Goal: Task Accomplishment & Management: Manage account settings

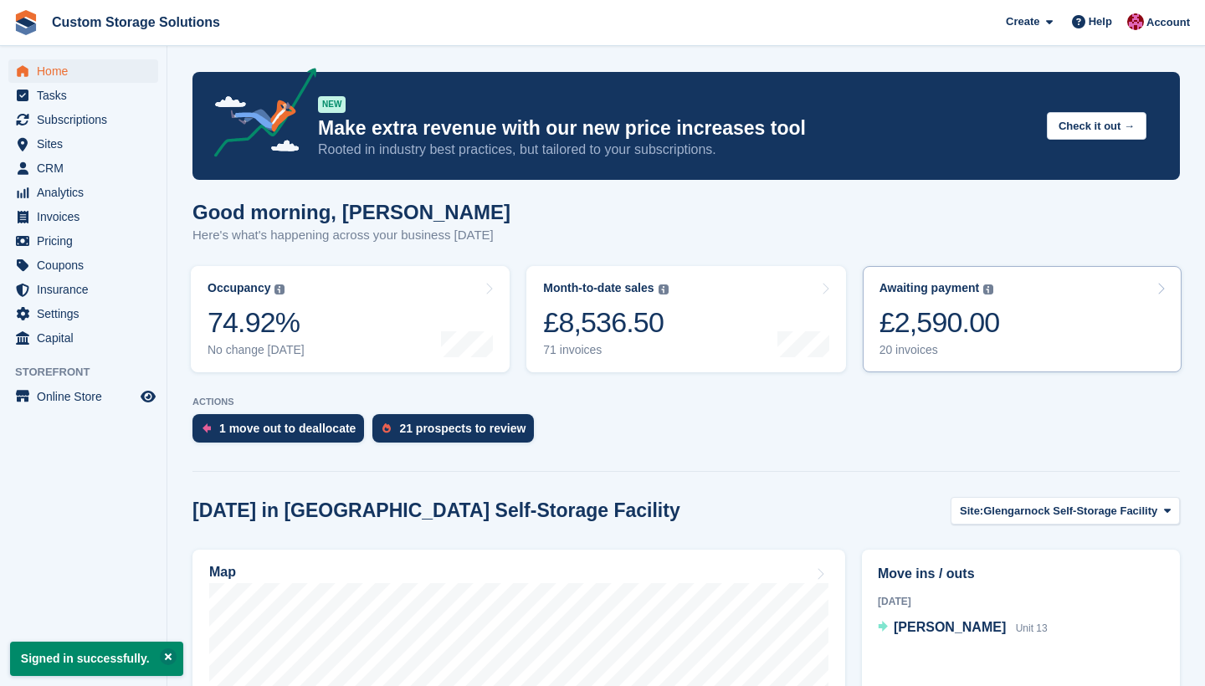
click at [977, 330] on div "£2,590.00" at bounding box center [940, 323] width 121 height 34
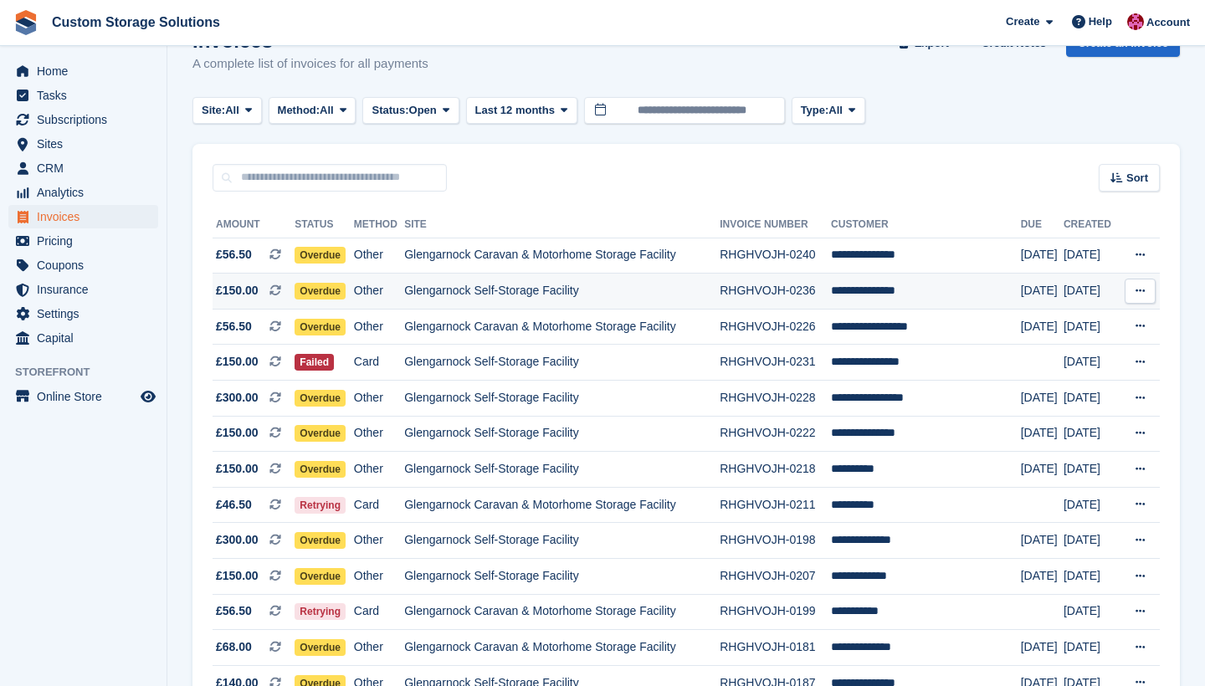
scroll to position [44, 0]
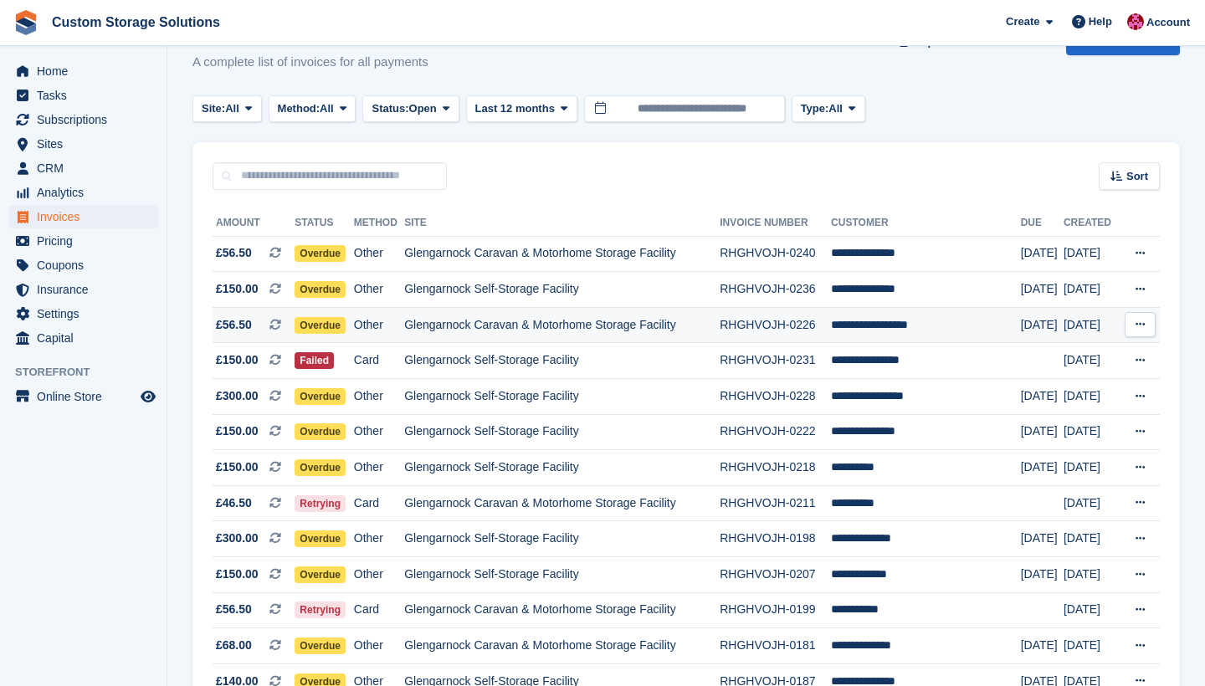
click at [516, 326] on td "Glengarnock Caravan & Motorhome Storage Facility" at bounding box center [562, 325] width 316 height 36
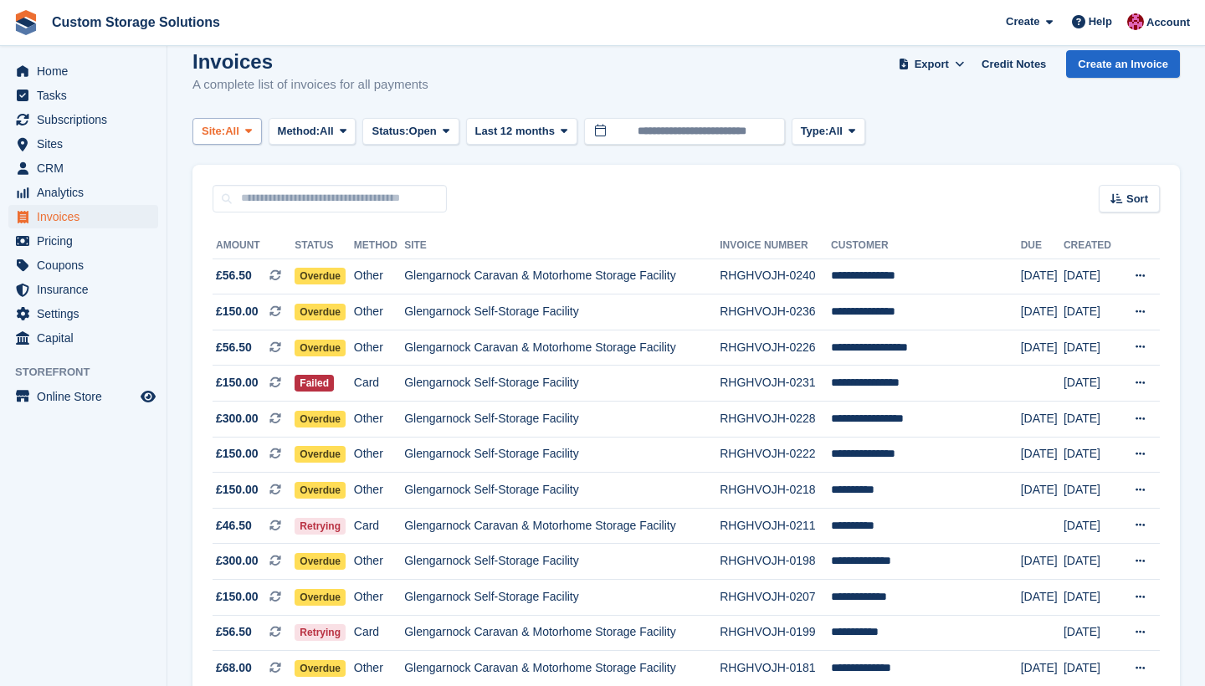
scroll to position [0, 0]
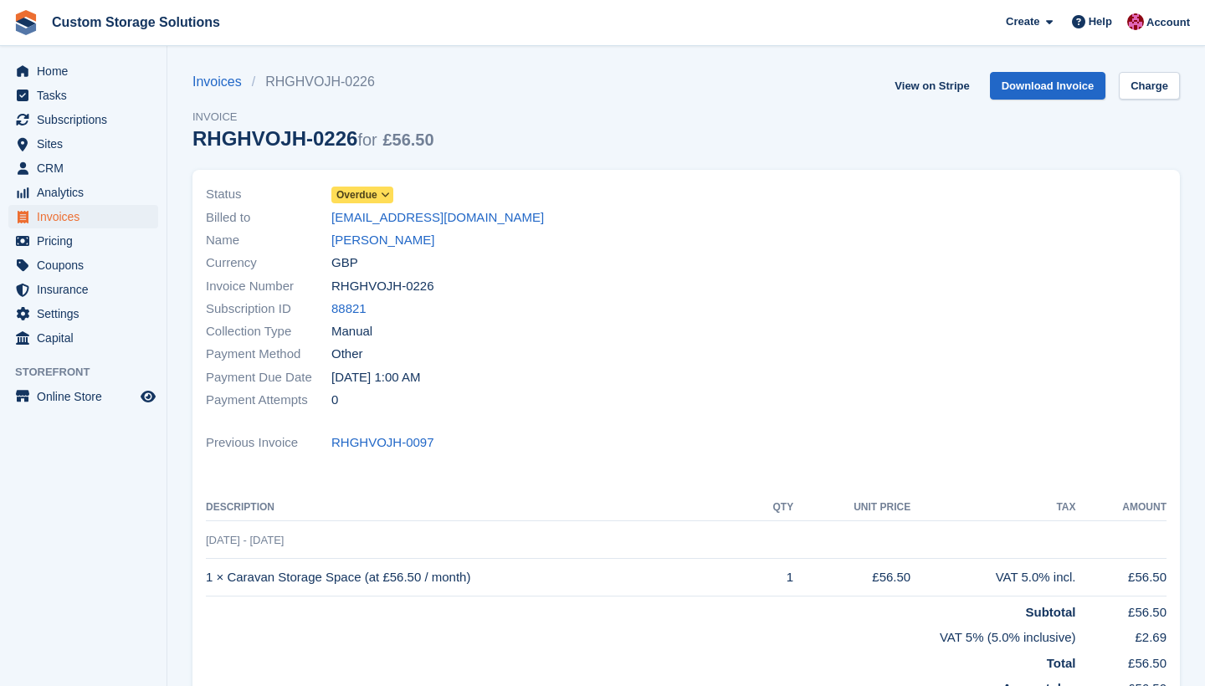
click at [380, 194] on span "Overdue" at bounding box center [362, 195] width 62 height 17
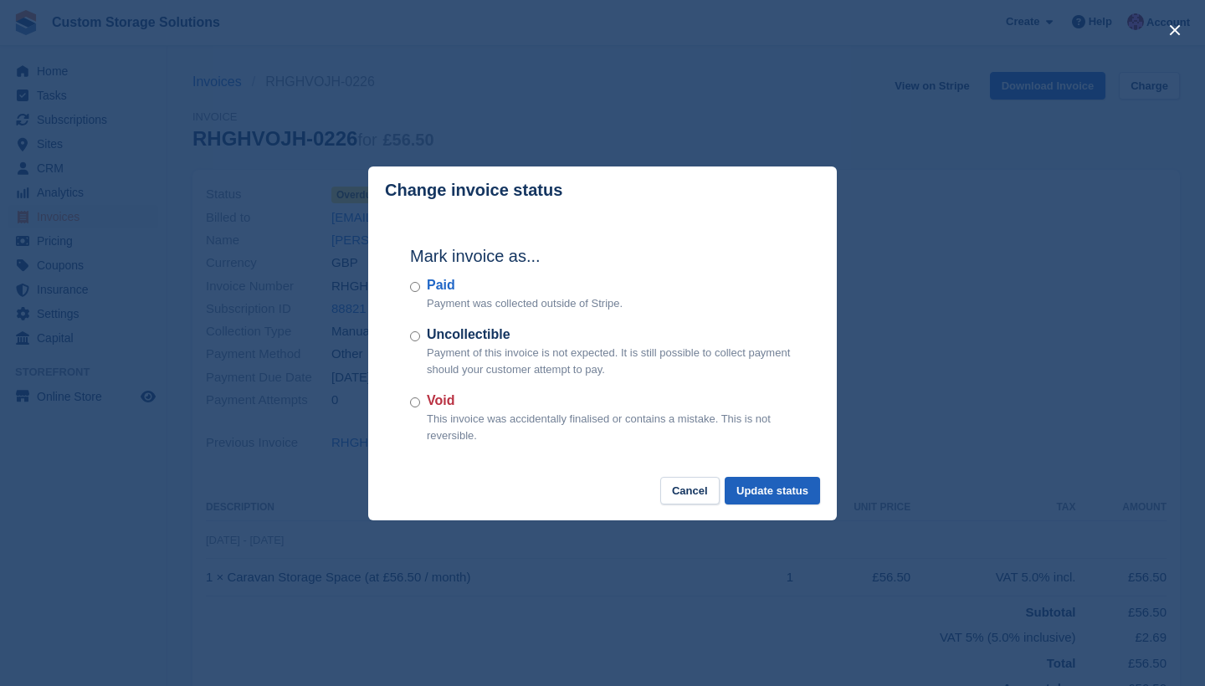
click at [762, 487] on button "Update status" at bounding box center [772, 491] width 95 height 28
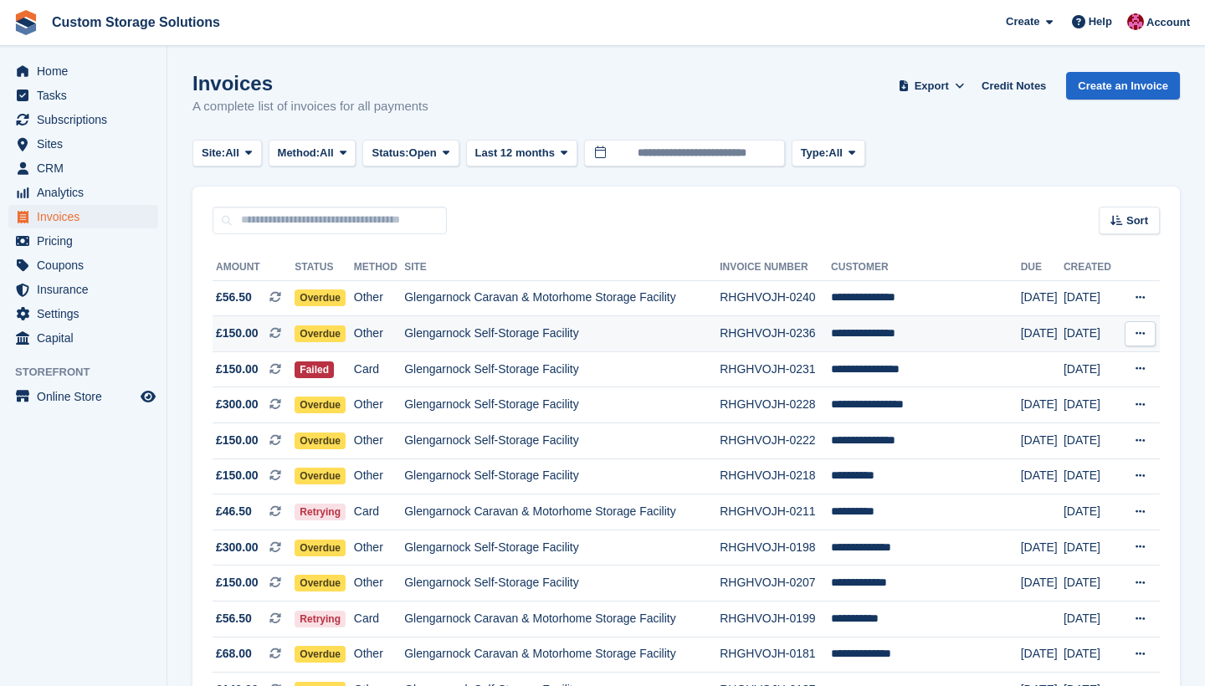
click at [475, 329] on td "Glengarnock Self-Storage Facility" at bounding box center [562, 334] width 316 height 36
click at [87, 75] on span "Home" at bounding box center [87, 70] width 100 height 23
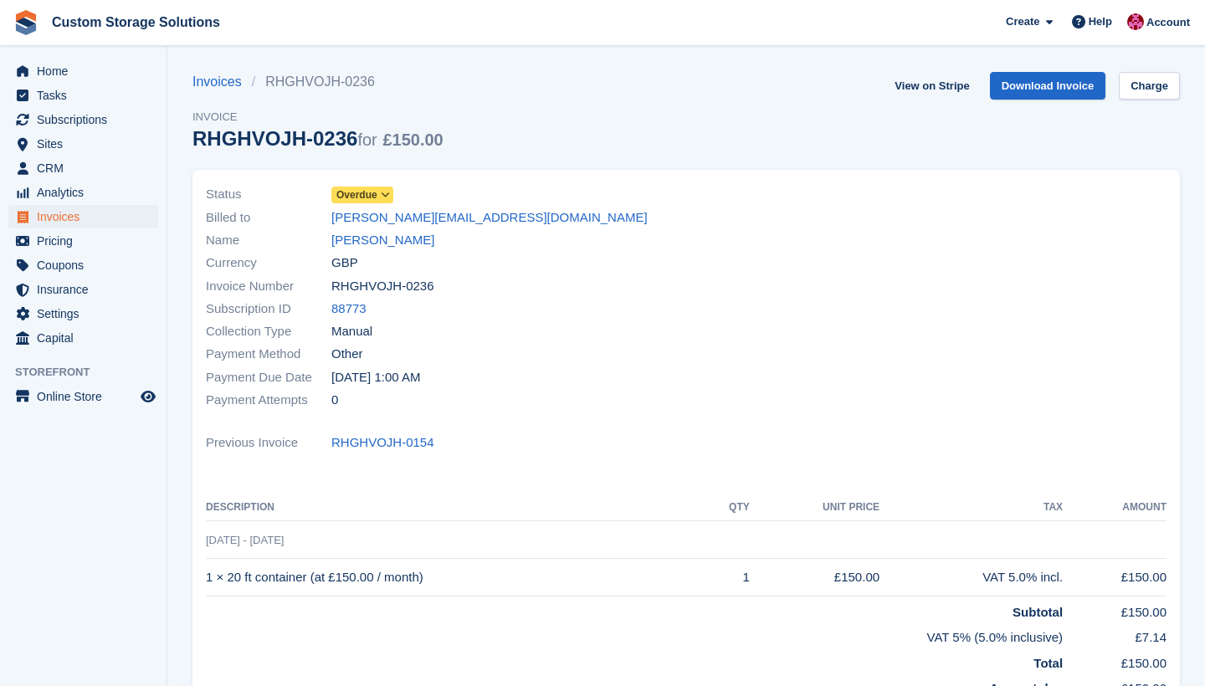
click at [370, 193] on span "Overdue" at bounding box center [356, 195] width 41 height 15
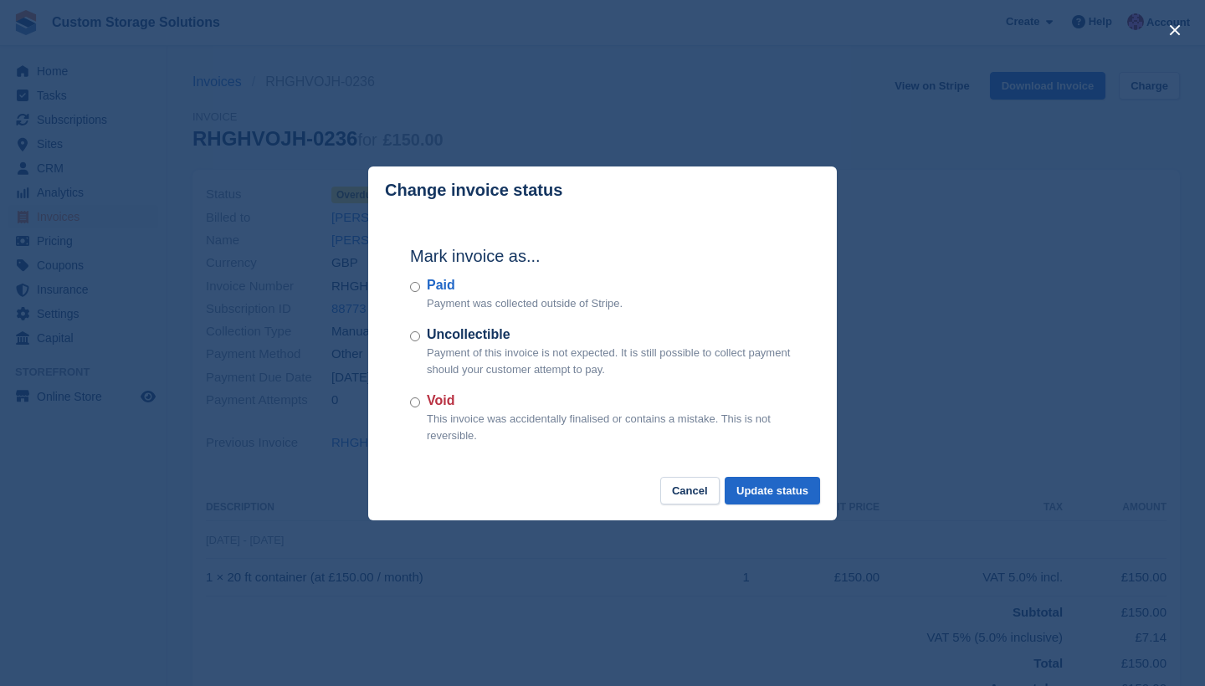
click at [412, 281] on div "Paid Payment was collected outside of Stripe." at bounding box center [602, 293] width 385 height 37
click at [764, 485] on button "Update status" at bounding box center [772, 491] width 95 height 28
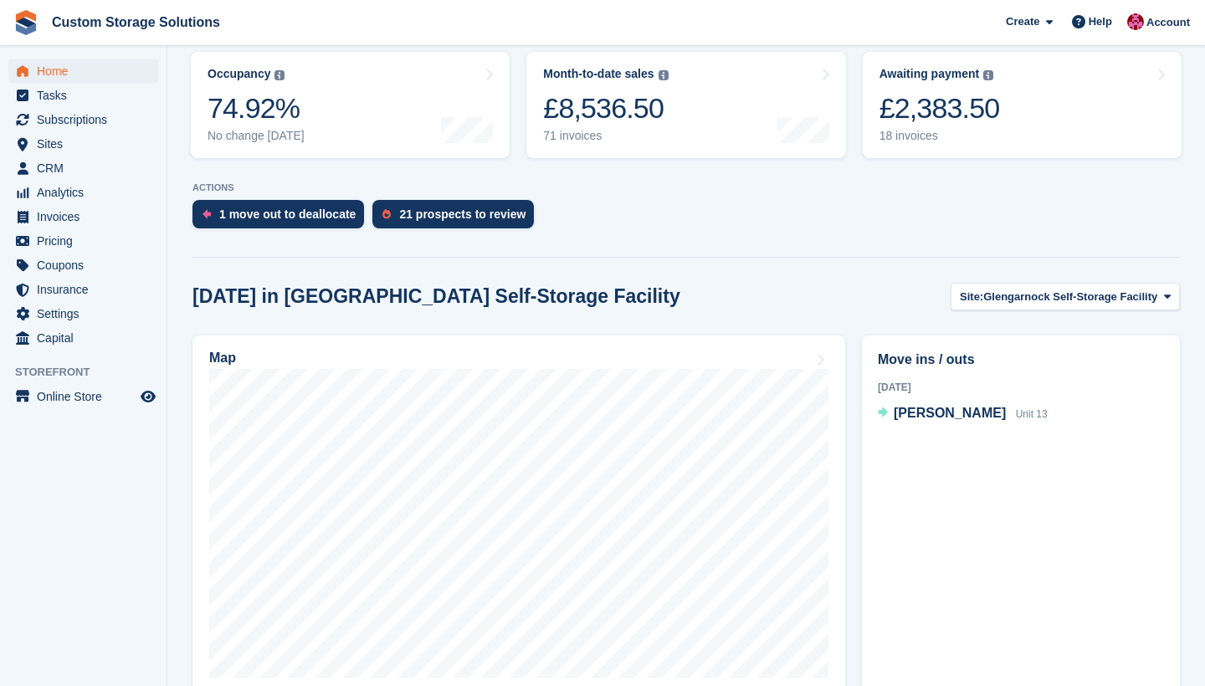
scroll to position [214, 0]
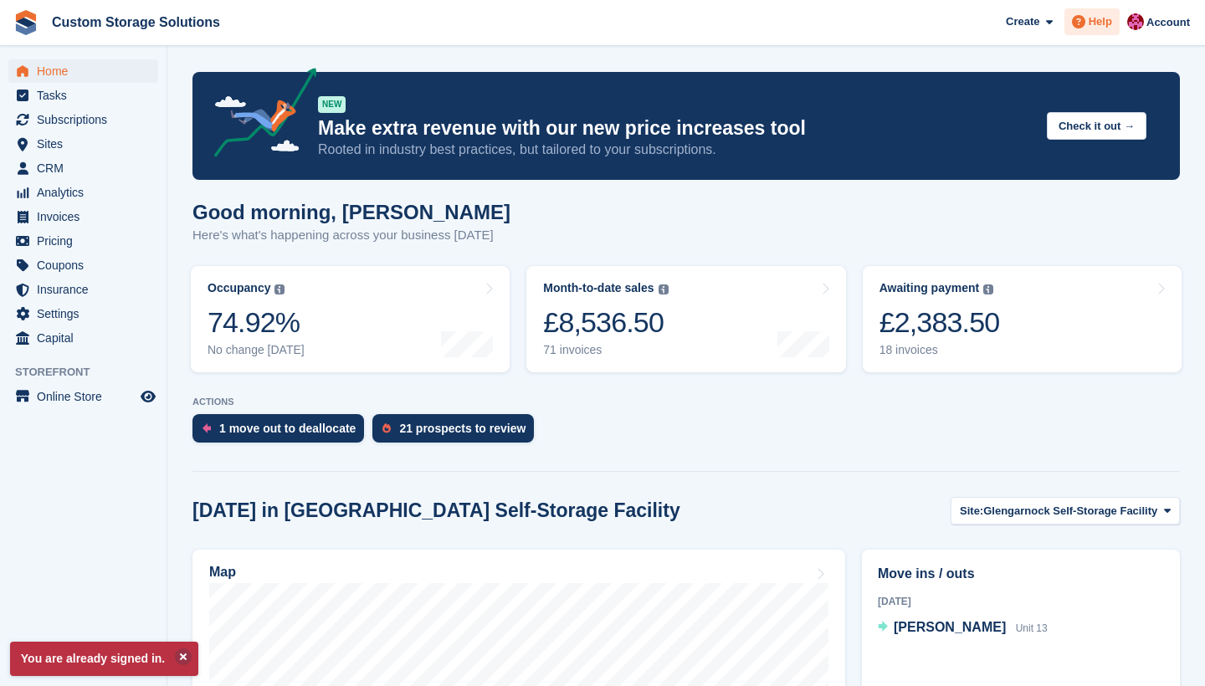
click at [1097, 26] on span "Help" at bounding box center [1100, 21] width 23 height 17
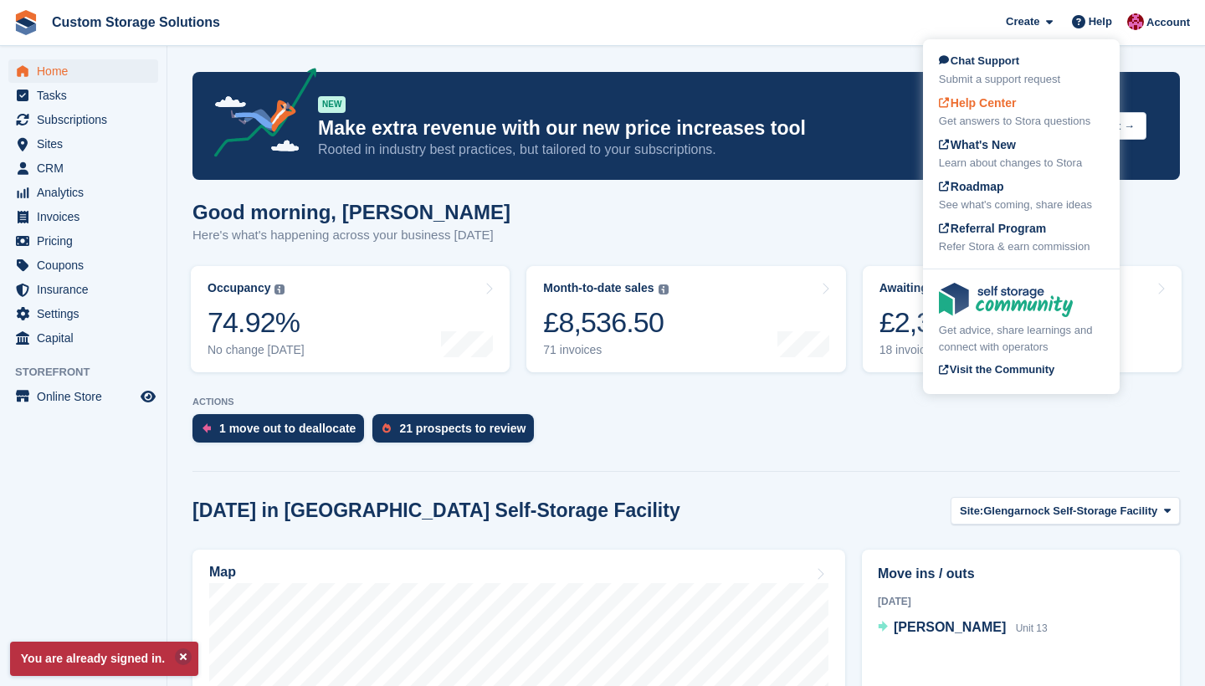
click at [1061, 105] on div "Help Center Get answers to Stora questions" at bounding box center [1021, 112] width 165 height 35
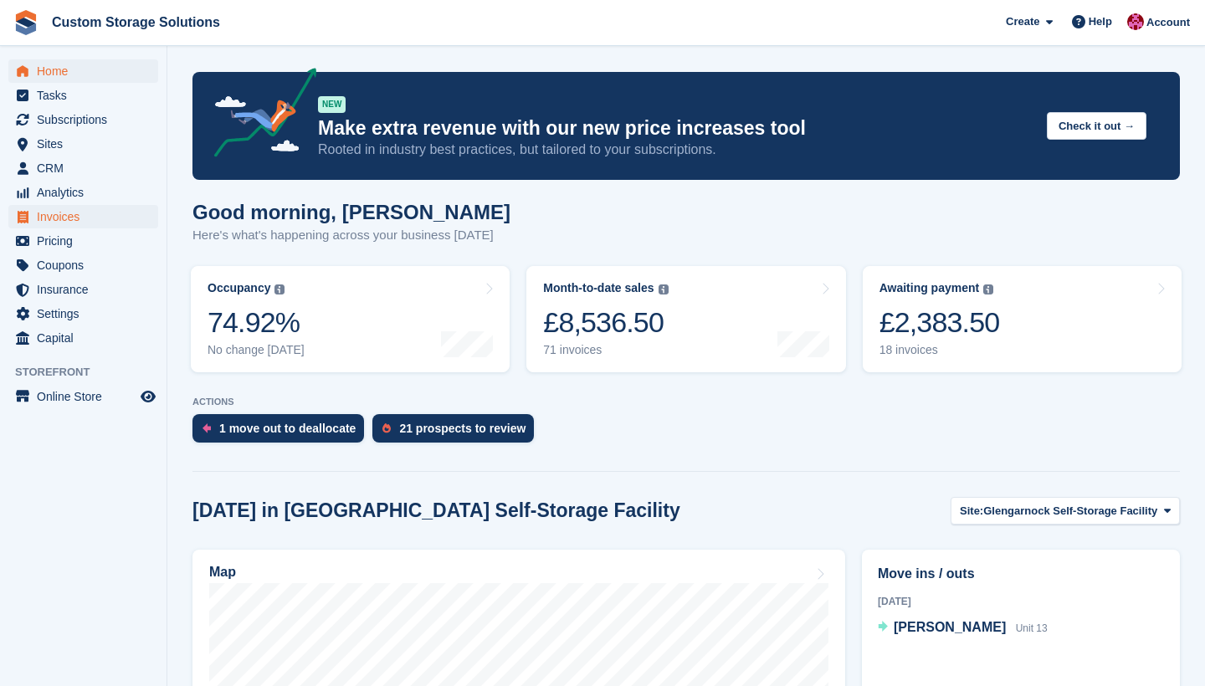
click at [104, 226] on span "Invoices" at bounding box center [87, 216] width 100 height 23
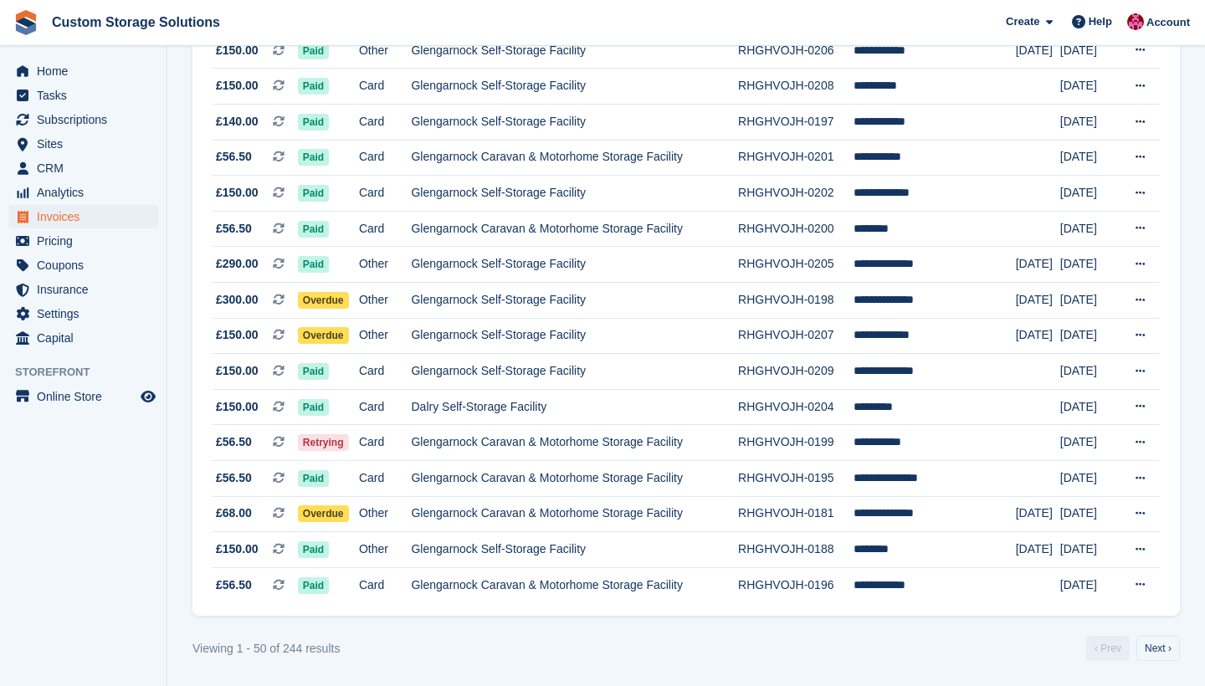
scroll to position [1502, 0]
click at [1160, 652] on link "Next ›" at bounding box center [1159, 648] width 44 height 25
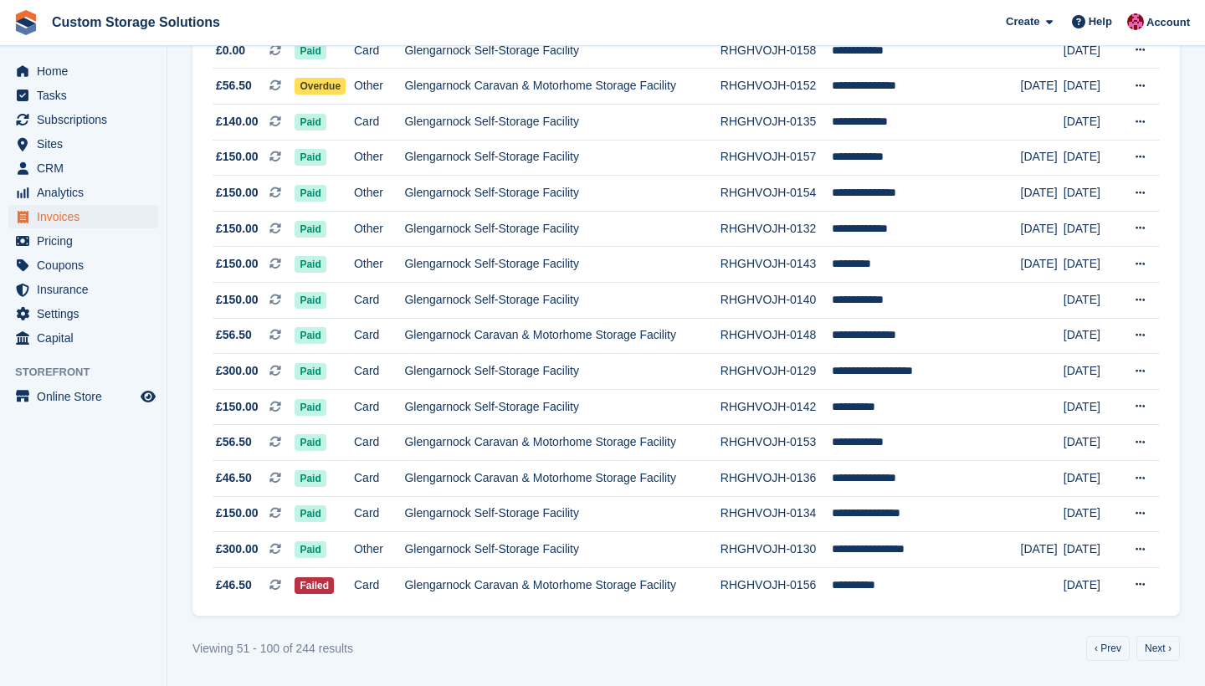
scroll to position [1502, 0]
click at [1142, 650] on link "Next ›" at bounding box center [1159, 648] width 44 height 25
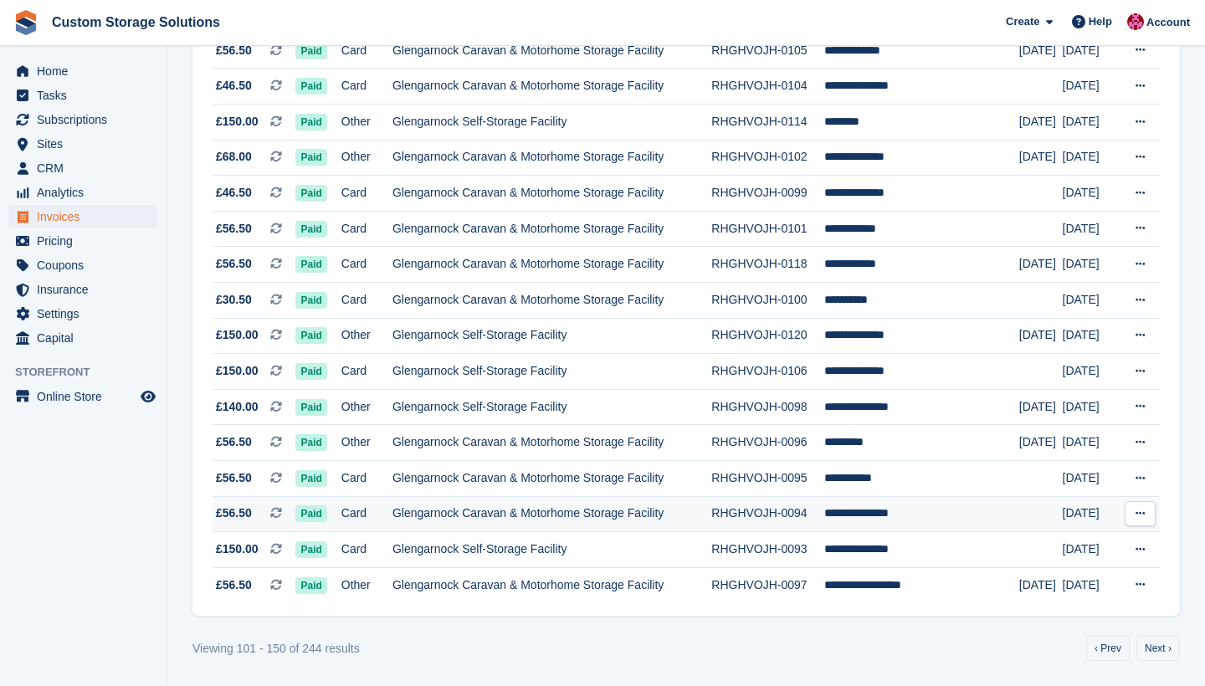
scroll to position [1502, 0]
click at [1160, 644] on link "Next ›" at bounding box center [1159, 648] width 44 height 25
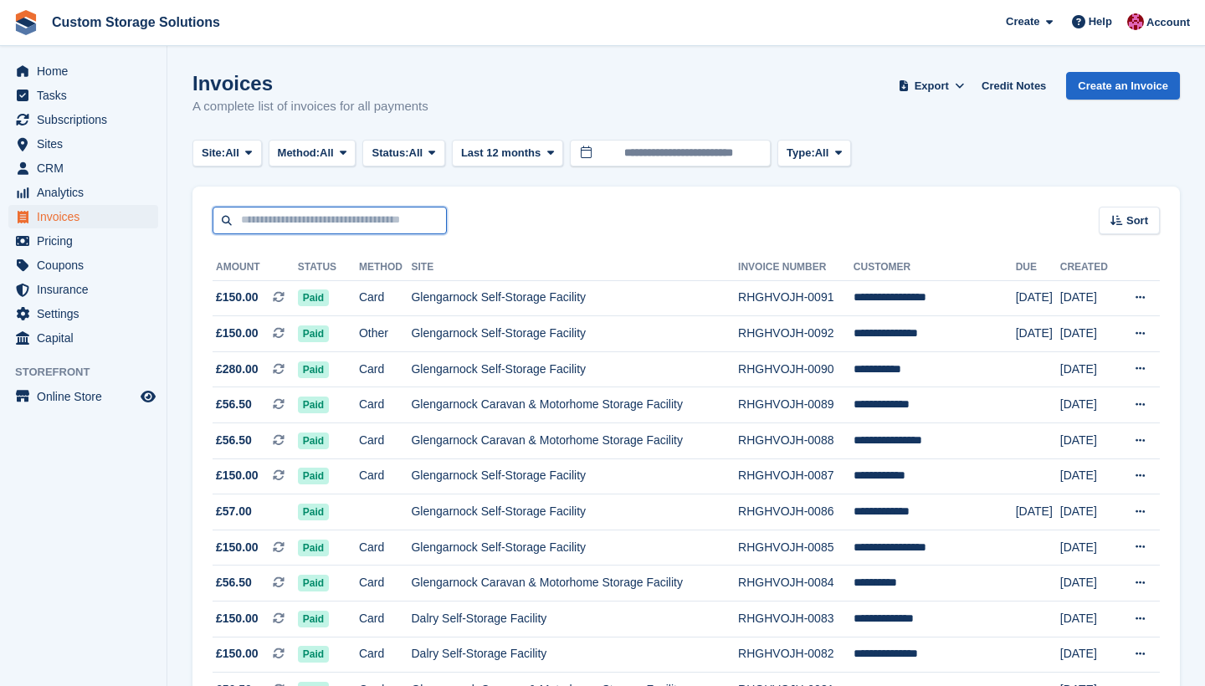
click at [418, 224] on input "text" at bounding box center [330, 221] width 234 height 28
type input "****"
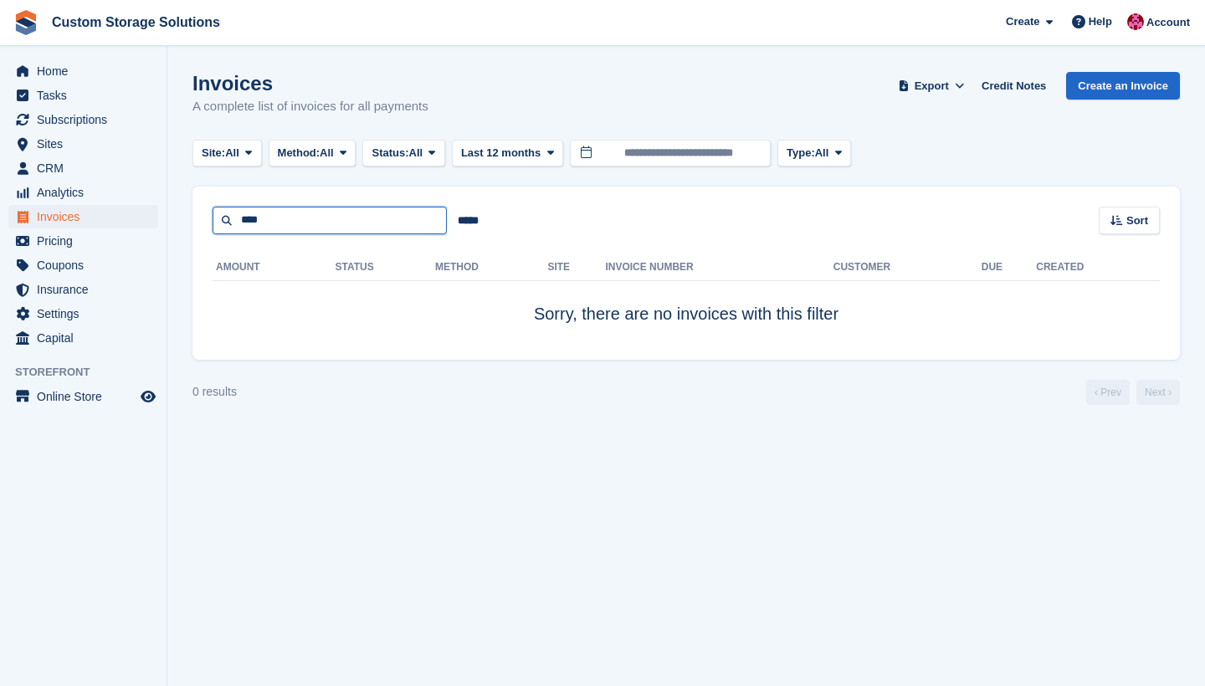
click at [405, 222] on input "****" at bounding box center [330, 221] width 234 height 28
type input "*"
type input "***"
click at [345, 228] on input "***" at bounding box center [330, 221] width 234 height 28
type input "*"
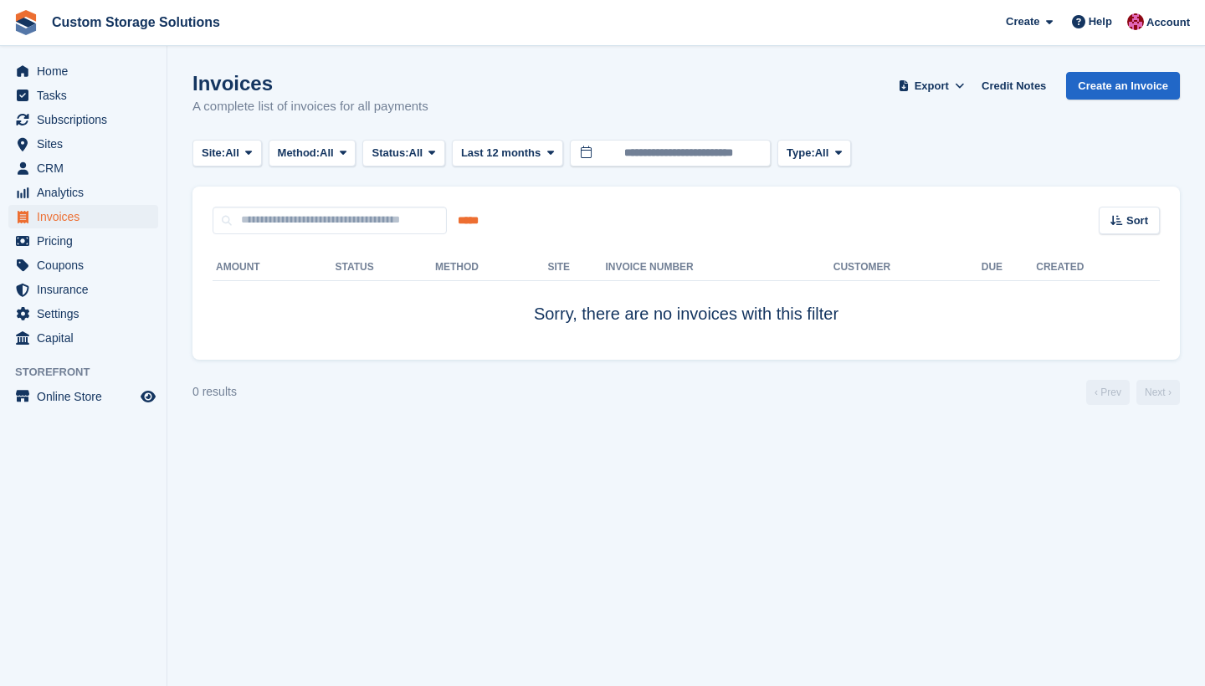
click at [465, 230] on input "*****" at bounding box center [468, 221] width 43 height 28
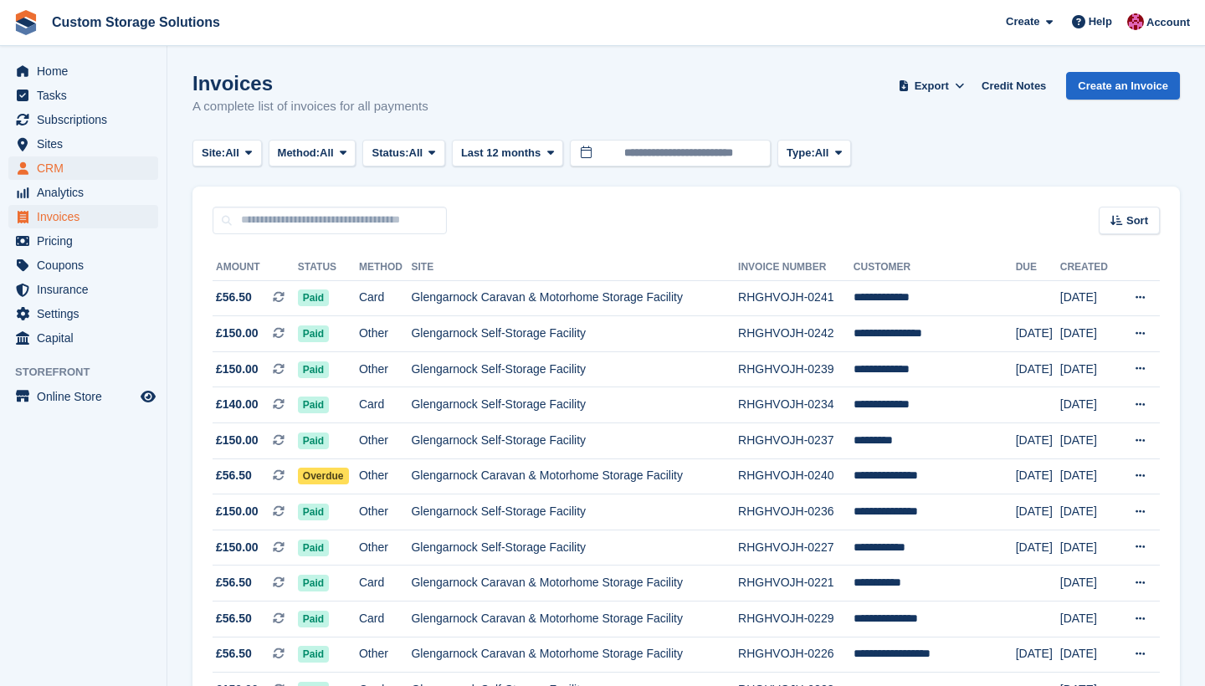
click at [82, 163] on span "CRM" at bounding box center [87, 168] width 100 height 23
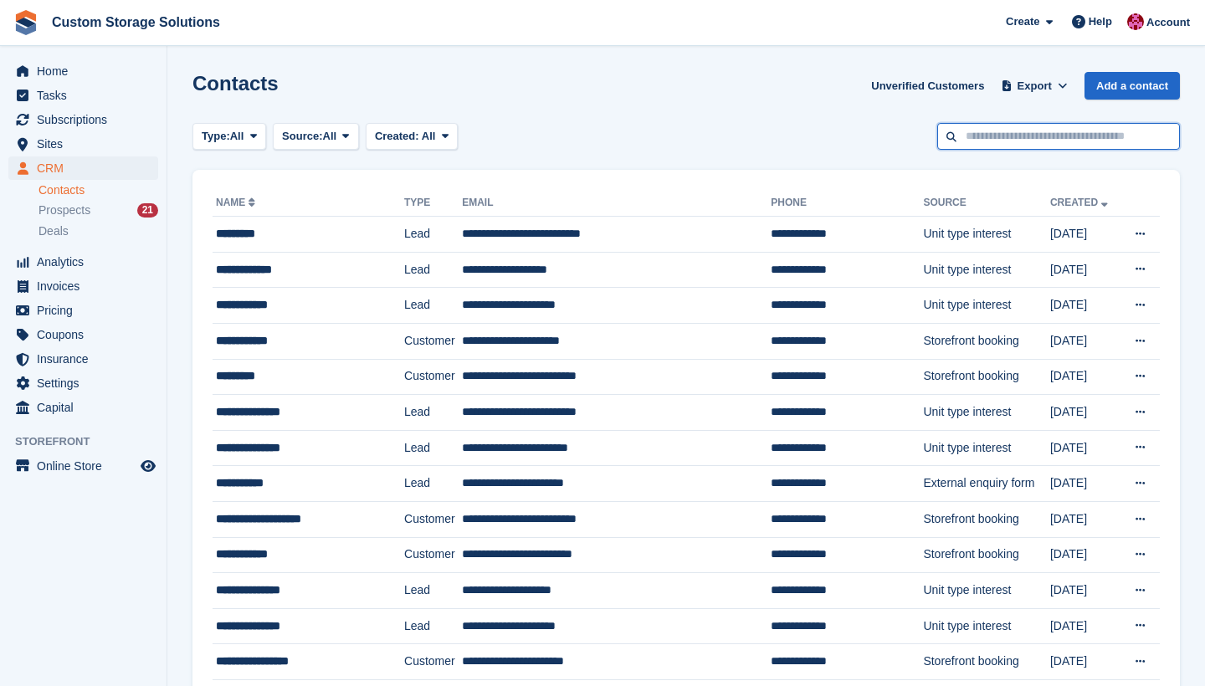
click at [985, 129] on input "text" at bounding box center [1059, 137] width 243 height 28
type input "**********"
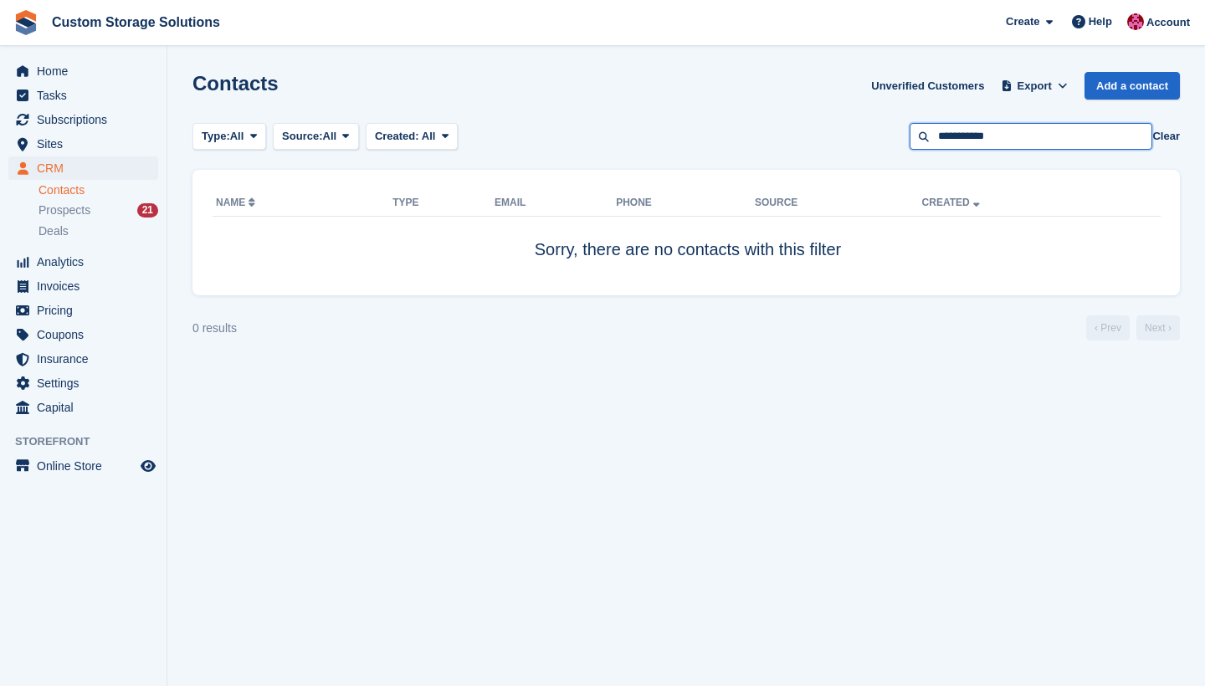
click at [1023, 136] on input "**********" at bounding box center [1031, 137] width 243 height 28
type input "*******"
click at [1164, 139] on button "Clear" at bounding box center [1167, 136] width 28 height 17
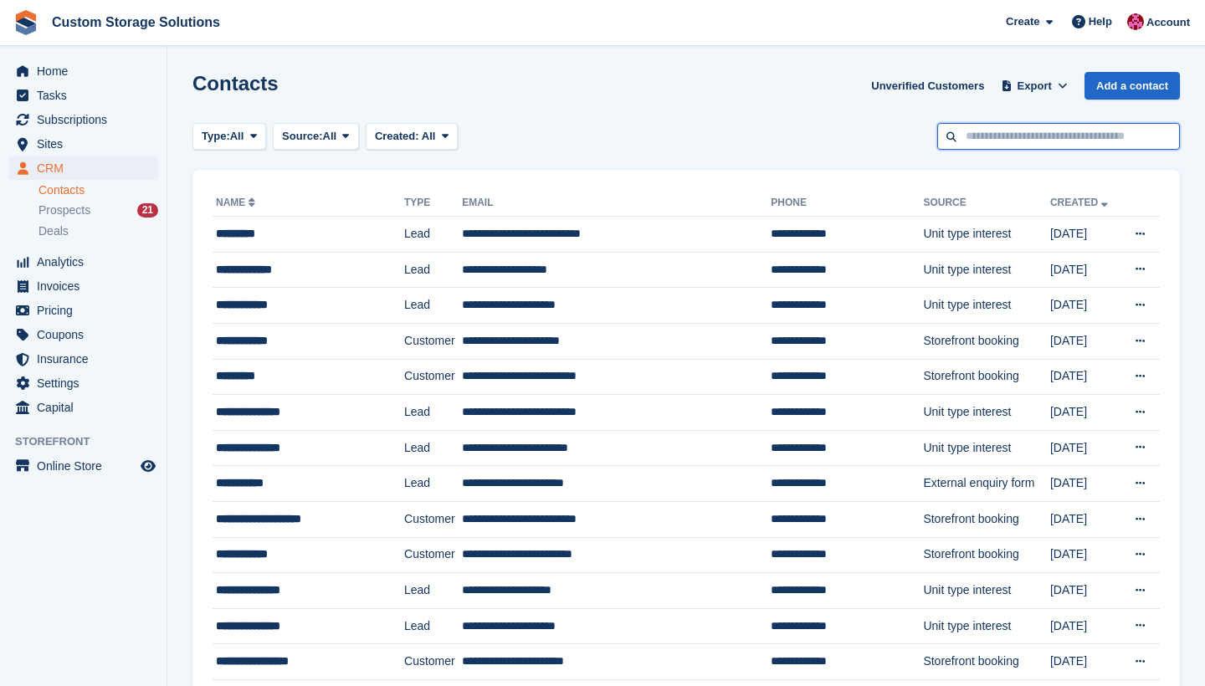
click at [1033, 143] on input "text" at bounding box center [1059, 137] width 243 height 28
type input "*******"
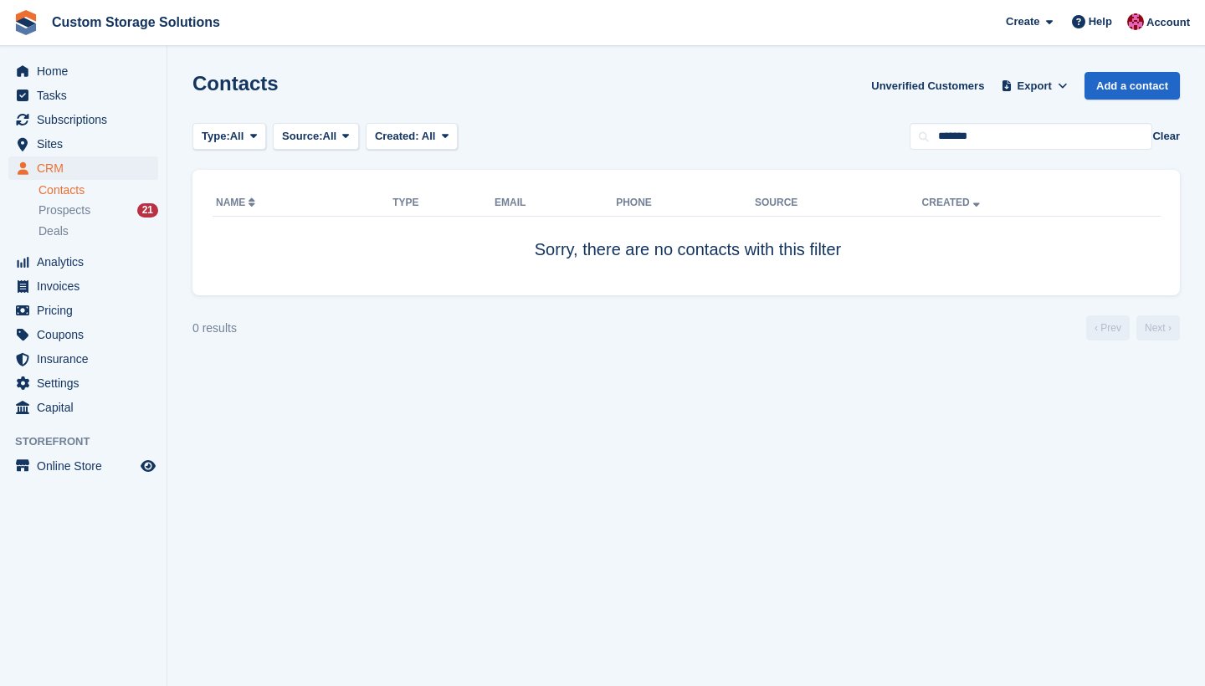
click at [141, 173] on link "CRM" at bounding box center [83, 168] width 150 height 23
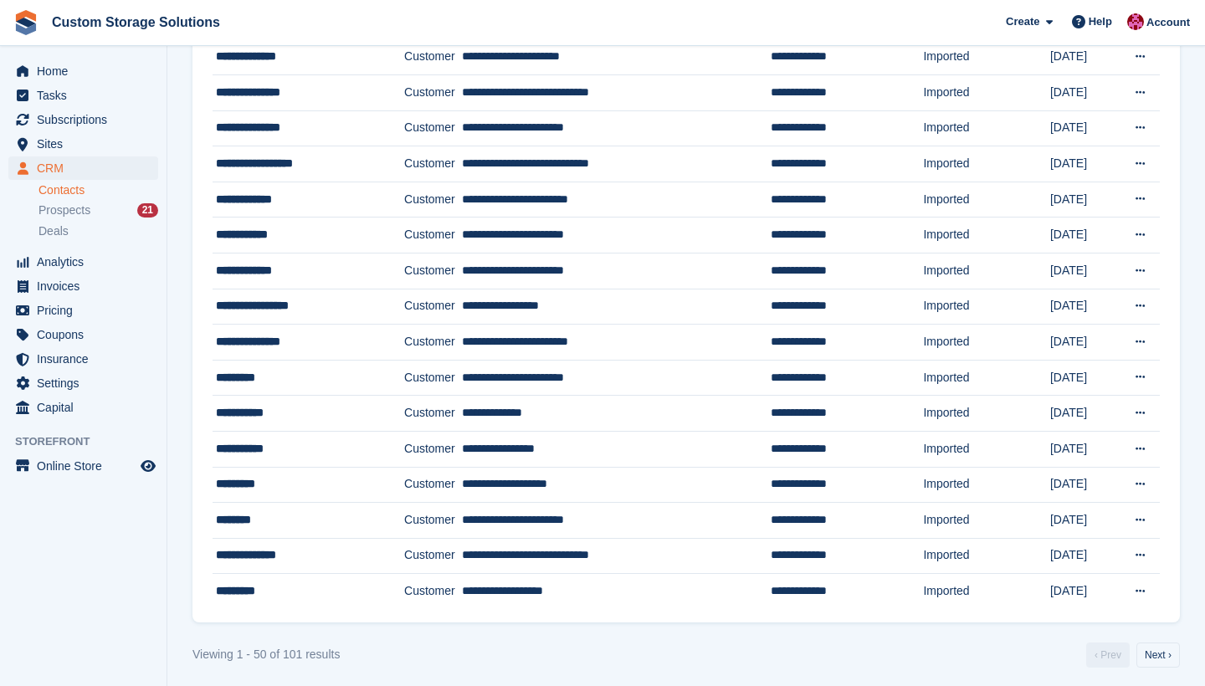
scroll to position [1396, 0]
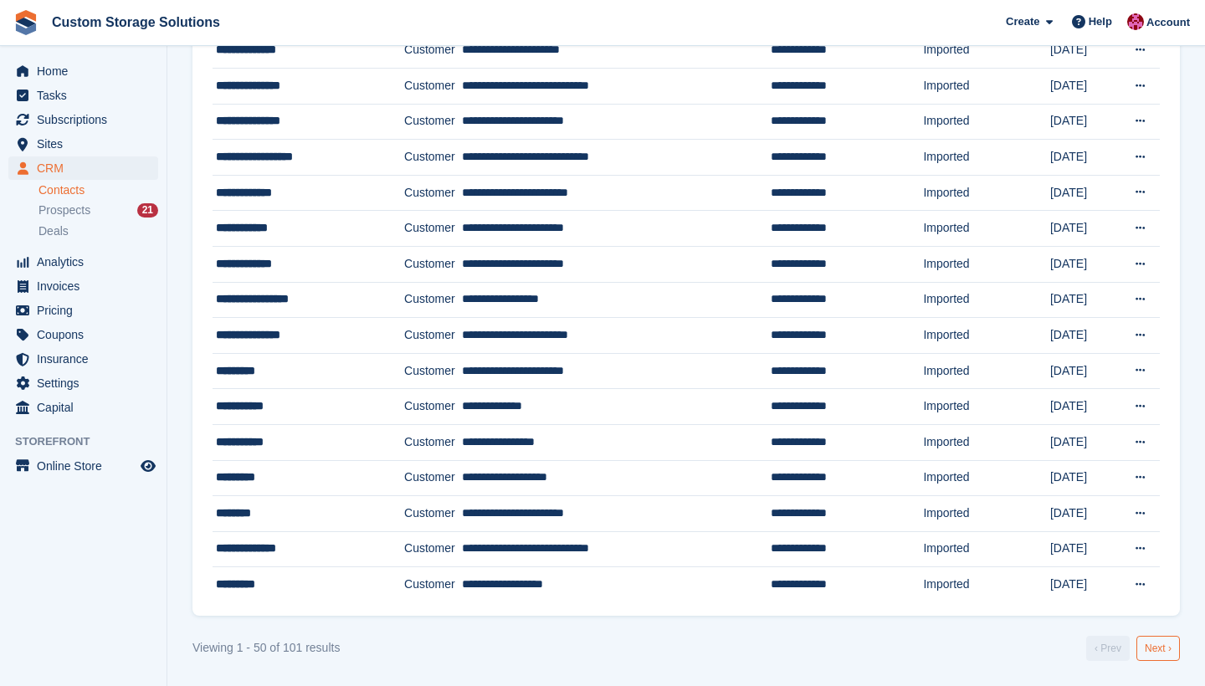
click at [1143, 645] on link "Next ›" at bounding box center [1159, 648] width 44 height 25
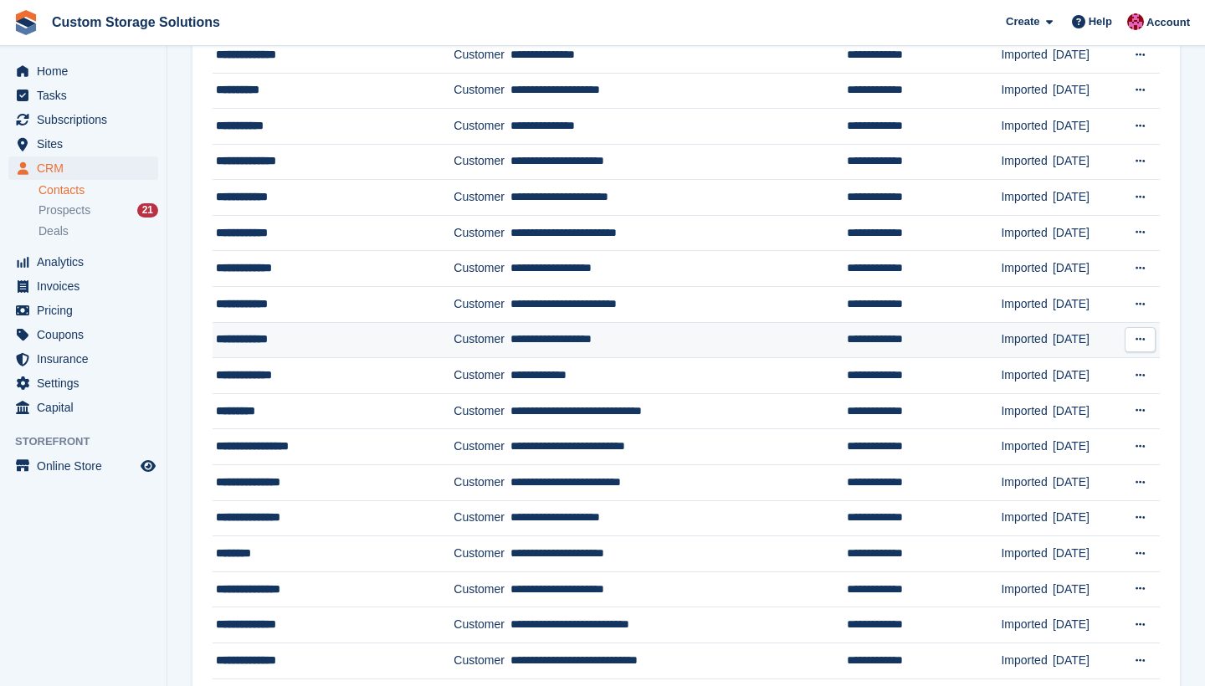
scroll to position [692, 0]
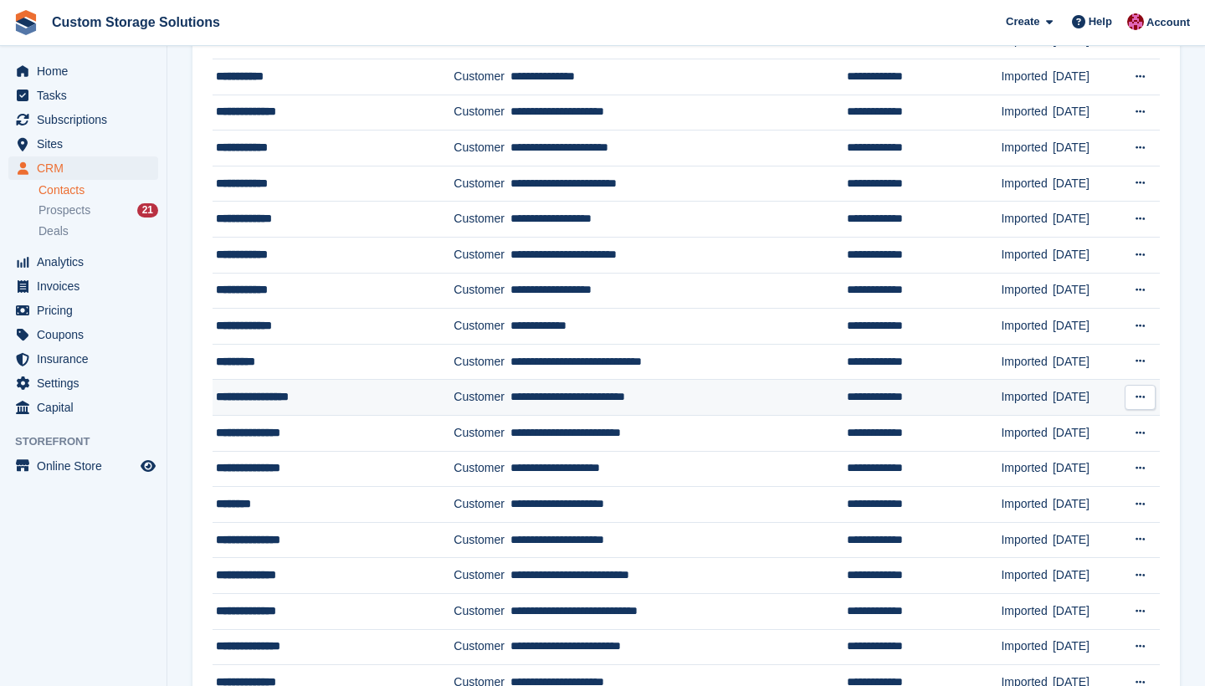
click at [385, 398] on div "**********" at bounding box center [322, 397] width 213 height 18
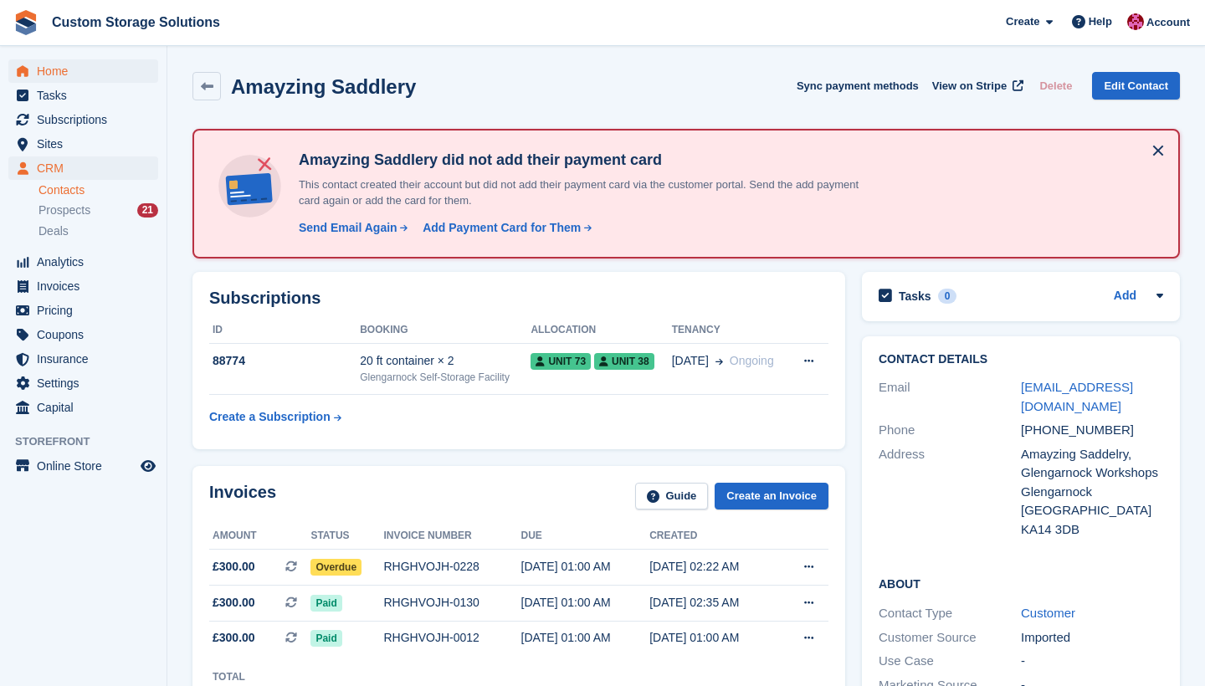
click at [96, 72] on span "Home" at bounding box center [87, 70] width 100 height 23
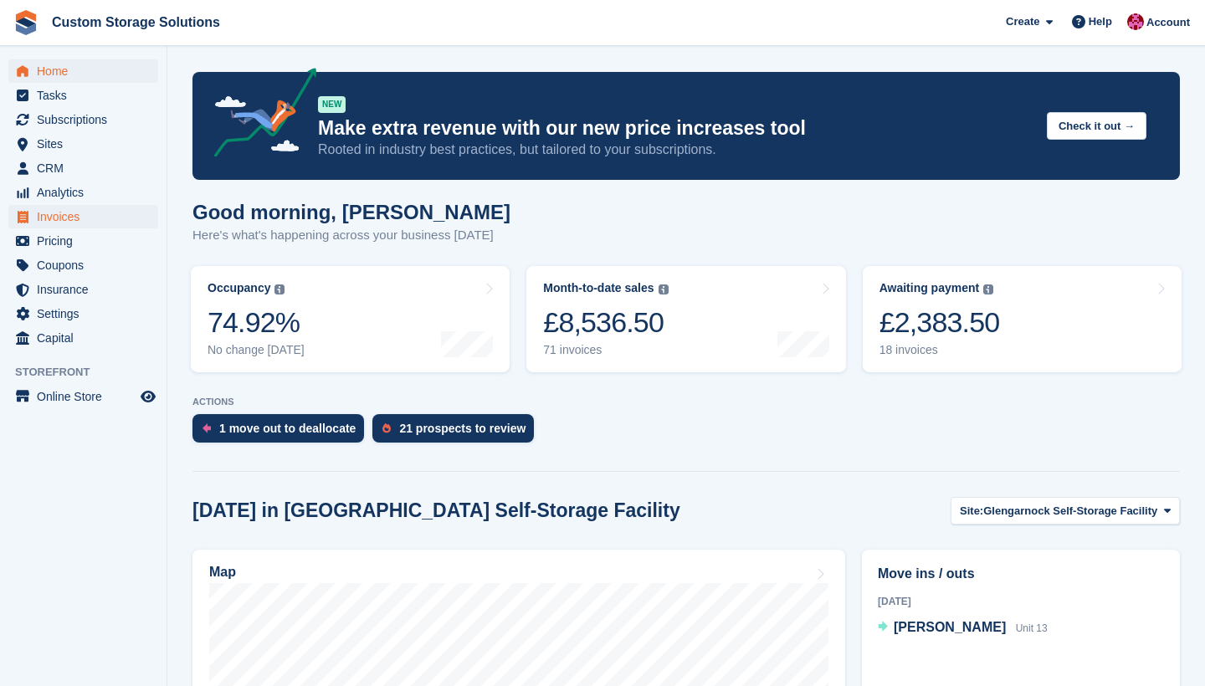
click at [67, 223] on span "Invoices" at bounding box center [87, 216] width 100 height 23
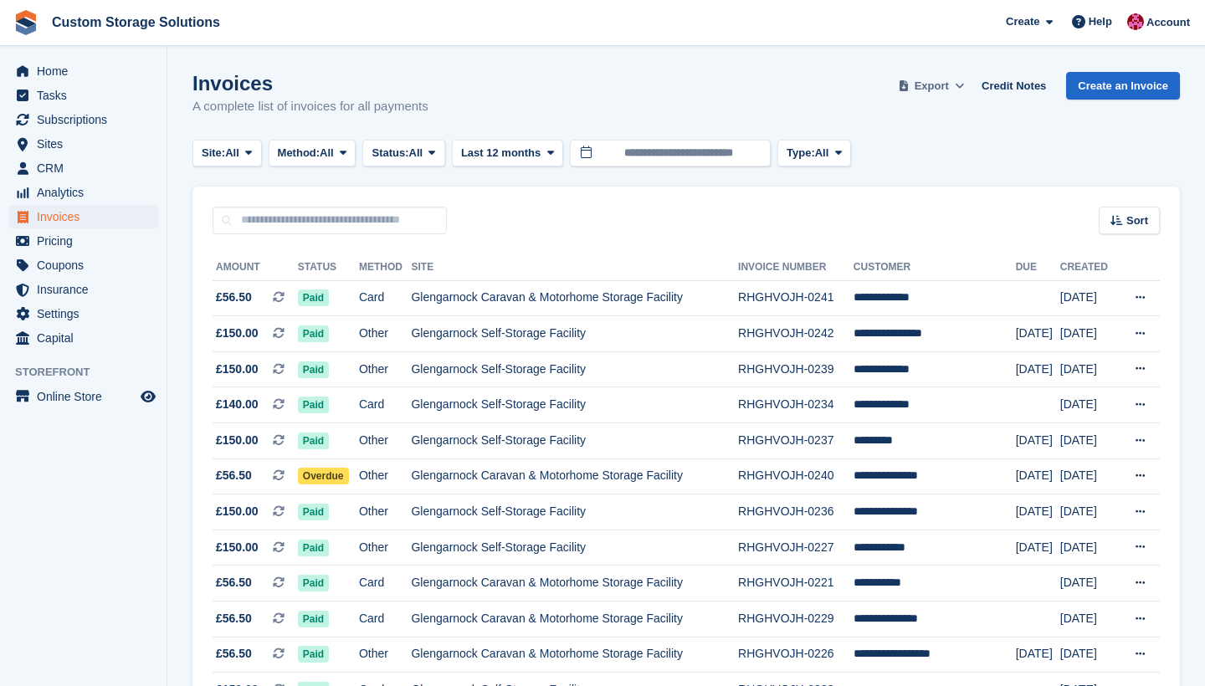
click at [928, 93] on span "Export" at bounding box center [932, 86] width 34 height 17
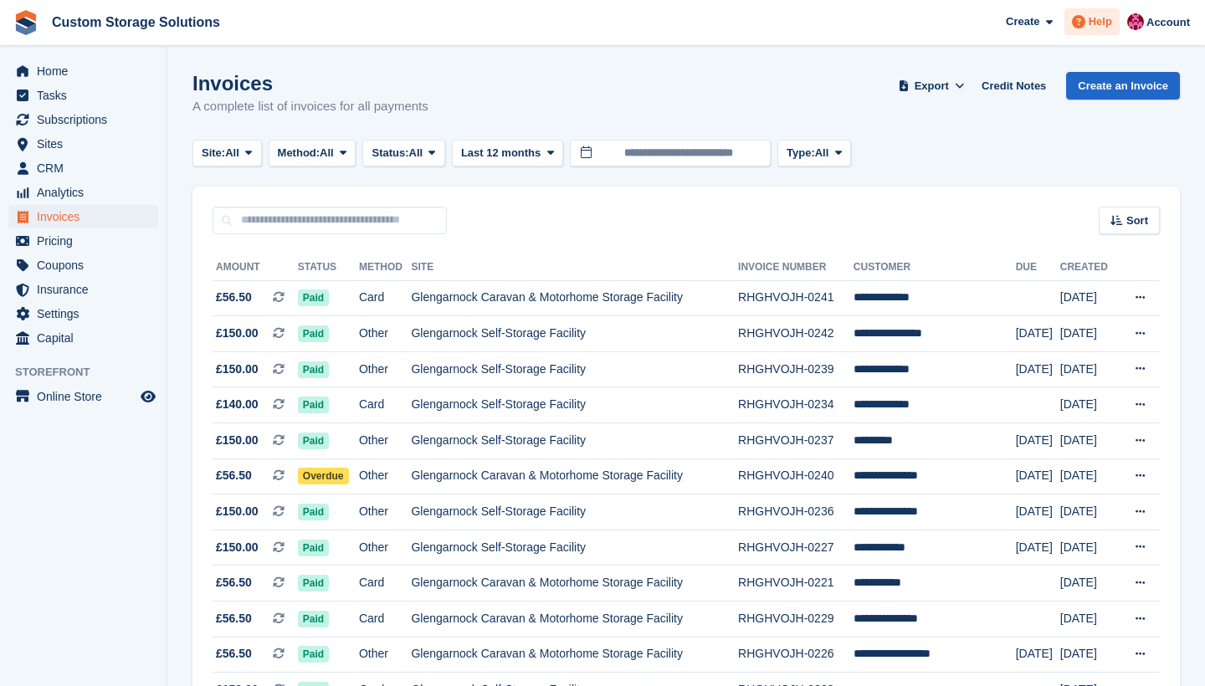
click at [1097, 22] on span "Help" at bounding box center [1100, 21] width 23 height 17
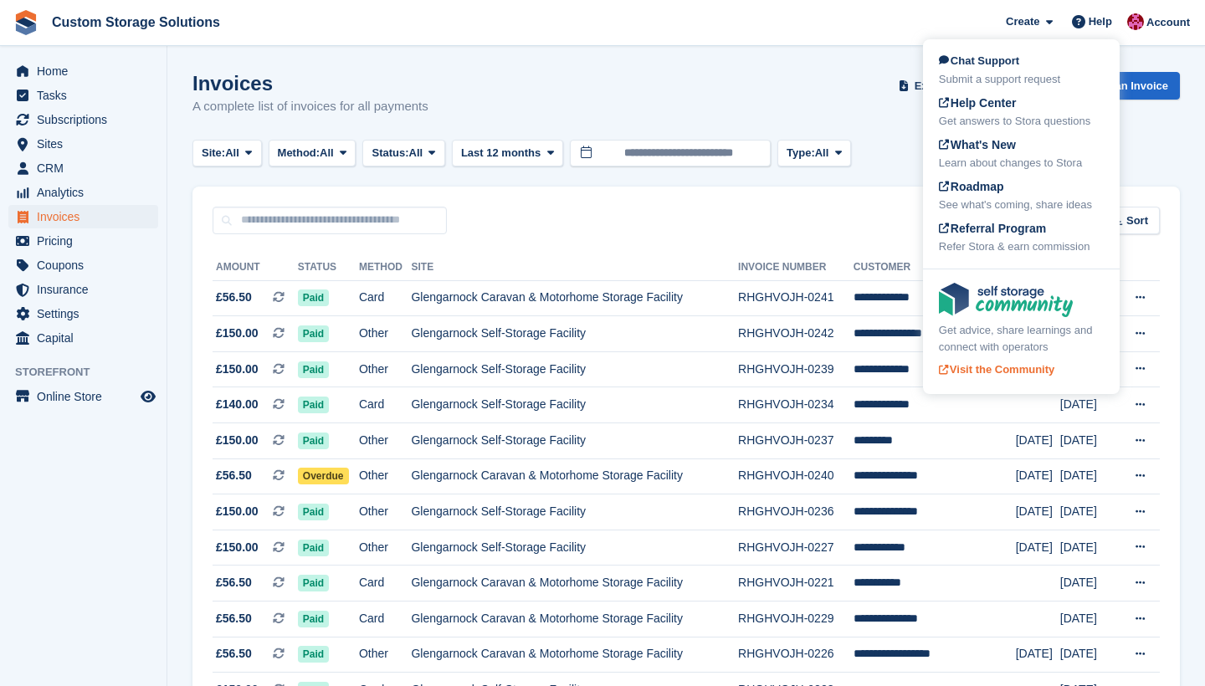
click at [997, 366] on span "Visit the Community" at bounding box center [997, 369] width 116 height 13
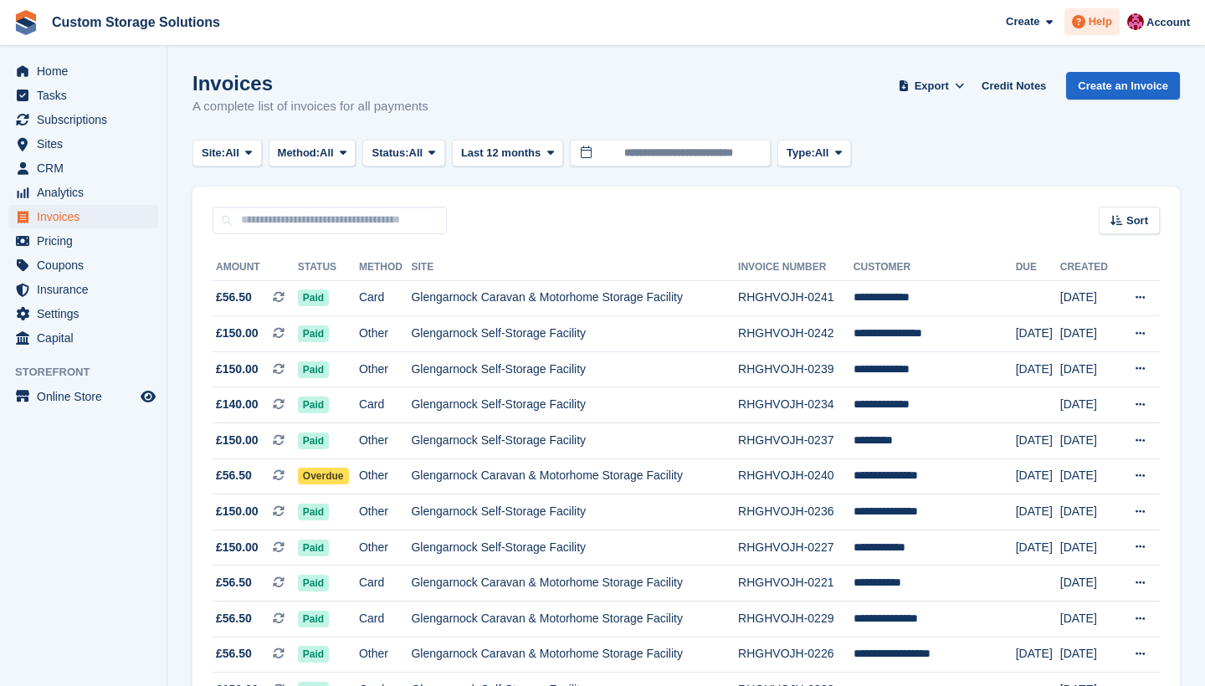
click at [1106, 18] on span "Help" at bounding box center [1100, 21] width 23 height 17
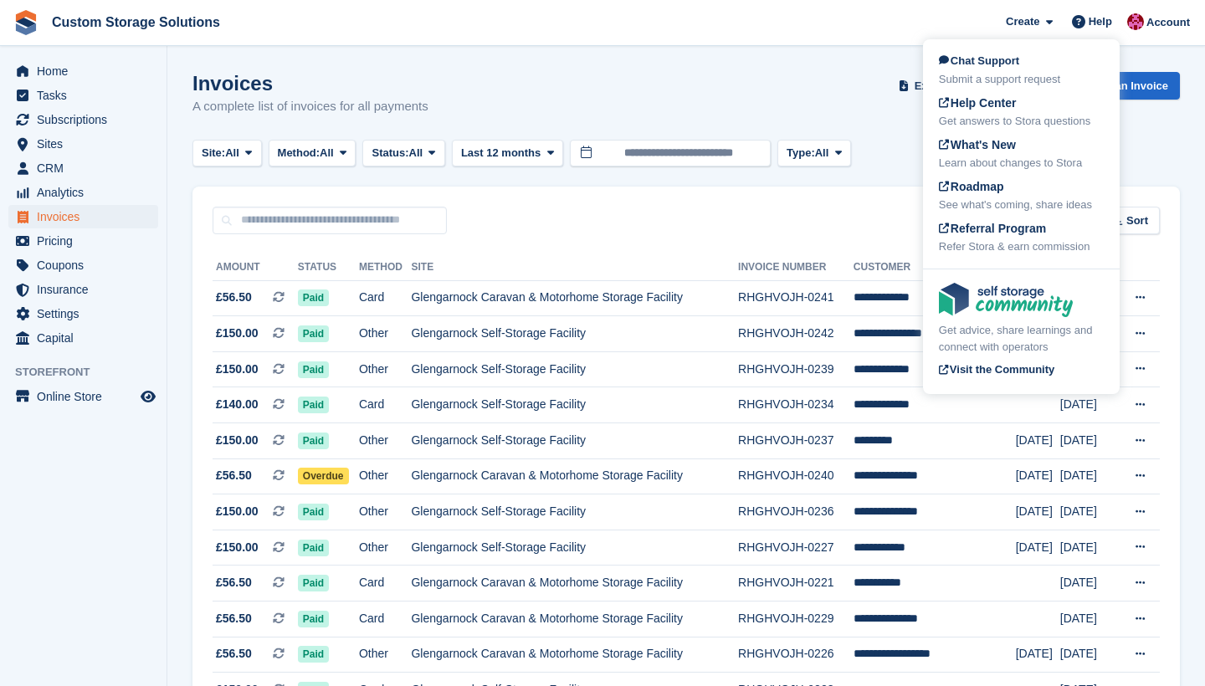
click at [685, 121] on div "Invoices A complete list of invoices for all payments Export Export Invoices Ex…" at bounding box center [687, 104] width 988 height 64
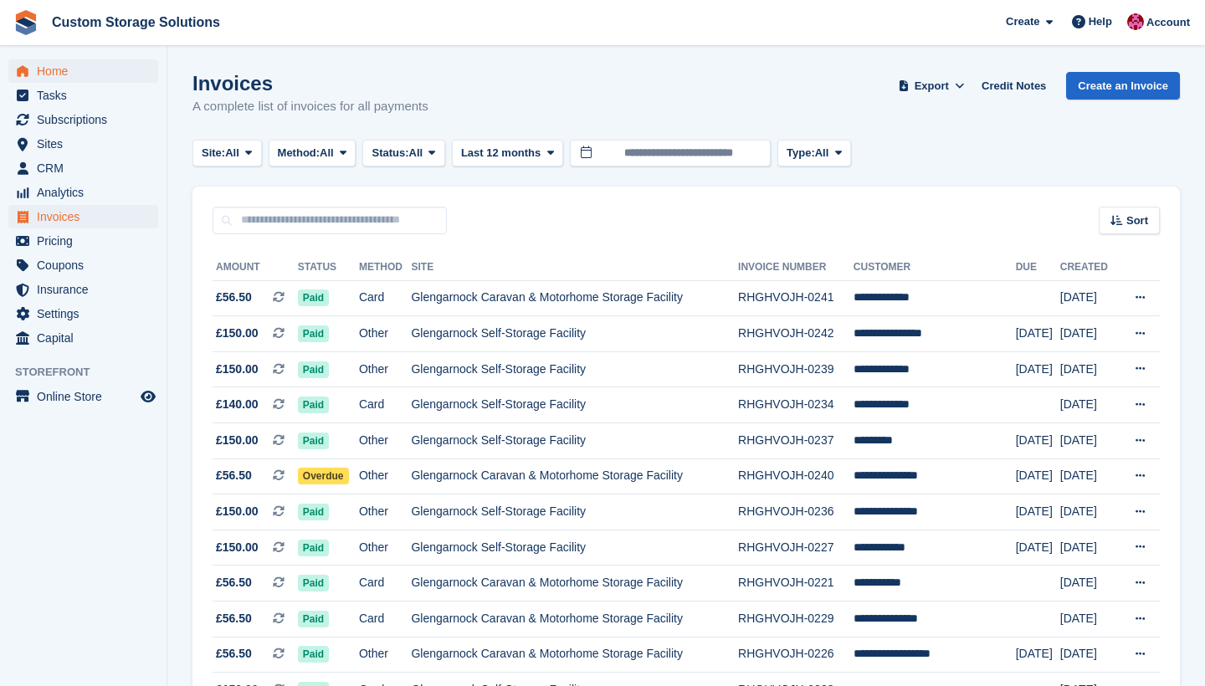
click at [49, 70] on span "Home" at bounding box center [87, 70] width 100 height 23
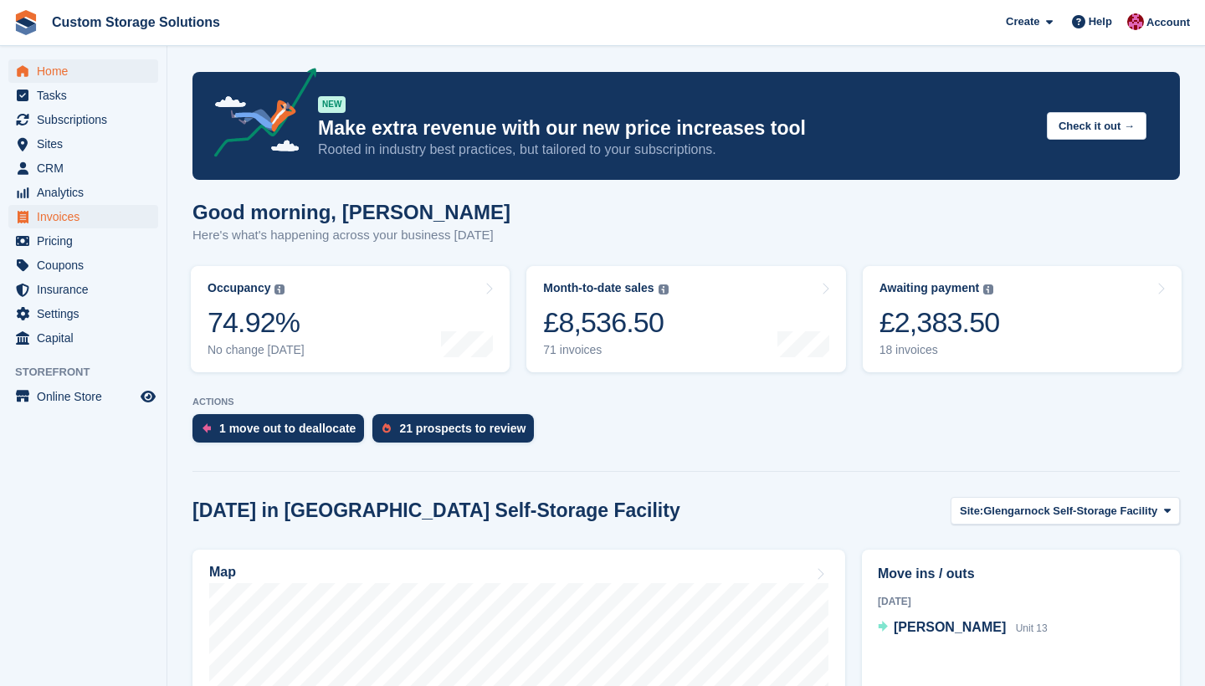
click at [80, 218] on span "Invoices" at bounding box center [87, 216] width 100 height 23
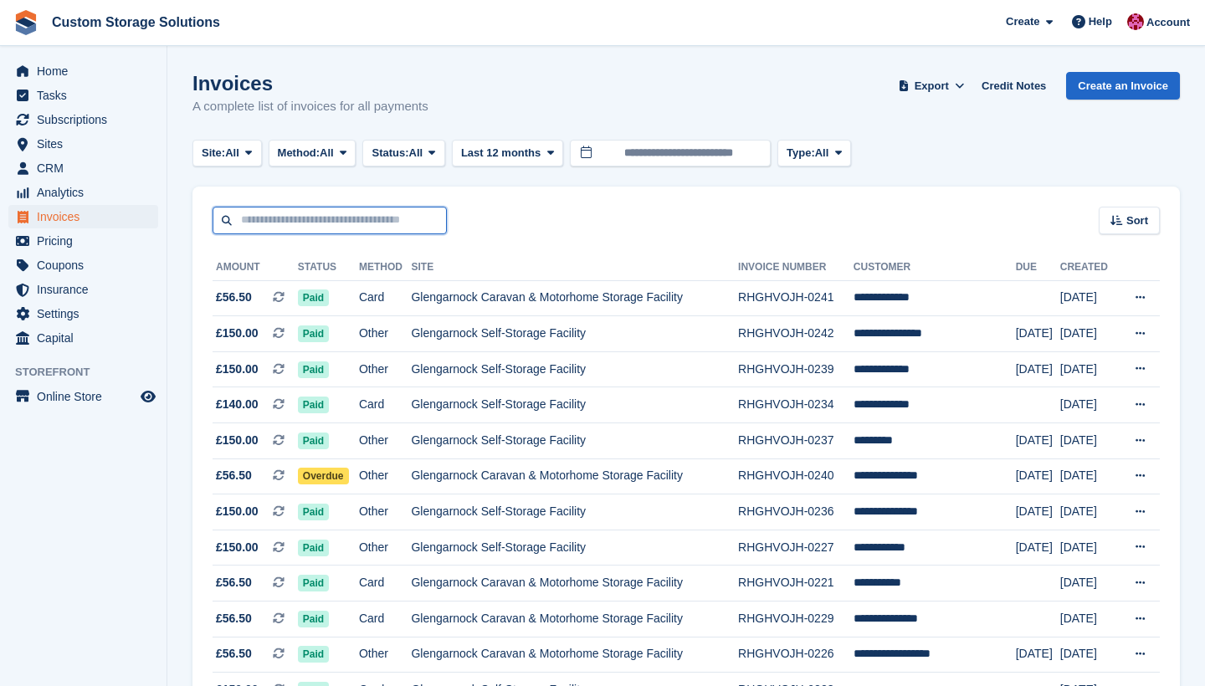
click at [419, 224] on input "text" at bounding box center [330, 221] width 234 height 28
type input "********"
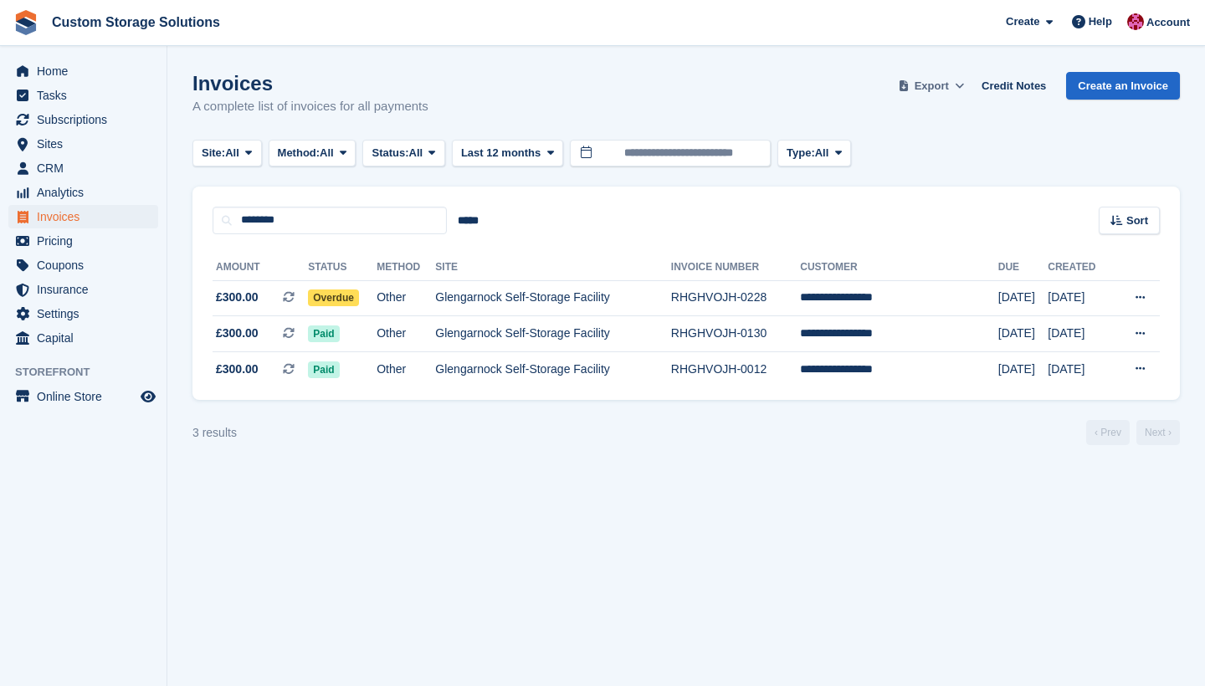
drag, startPoint x: 419, startPoint y: 224, endPoint x: 942, endPoint y: 90, distance: 539.2
click at [942, 90] on span "Export" at bounding box center [932, 86] width 34 height 17
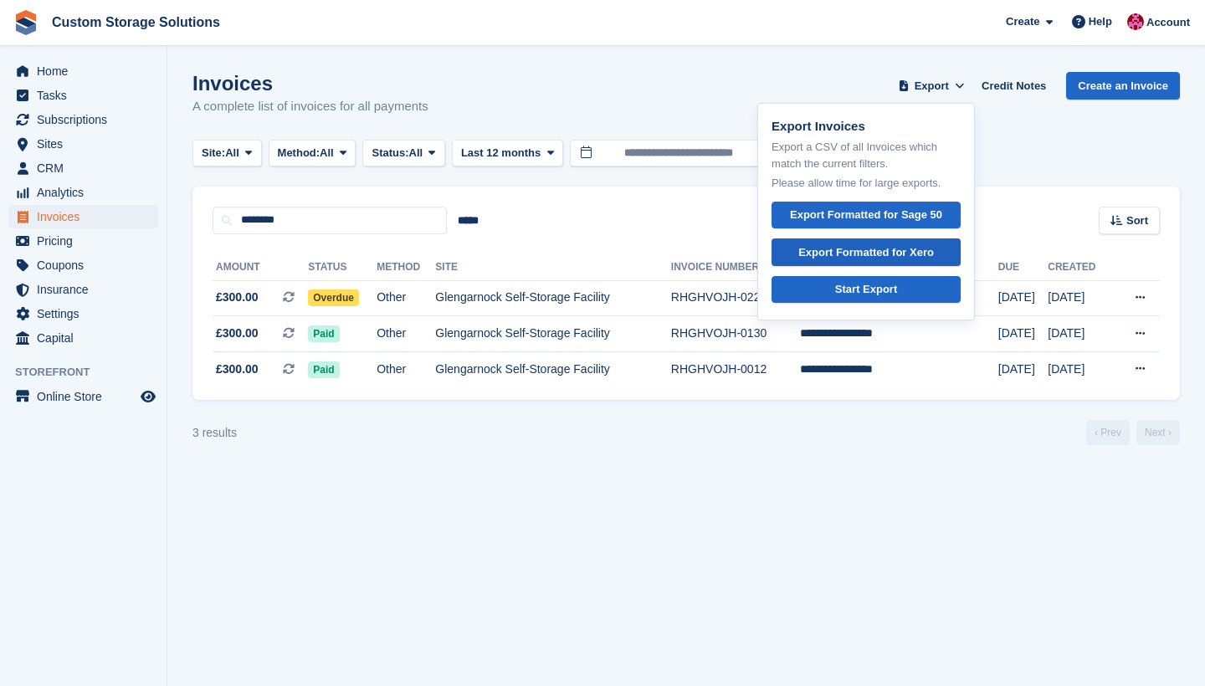
click at [922, 257] on div "Export Formatted for Xero" at bounding box center [867, 252] width 136 height 17
click at [716, 97] on div "Invoices A complete list of invoices for all payments Export Export Invoices Ex…" at bounding box center [687, 104] width 988 height 64
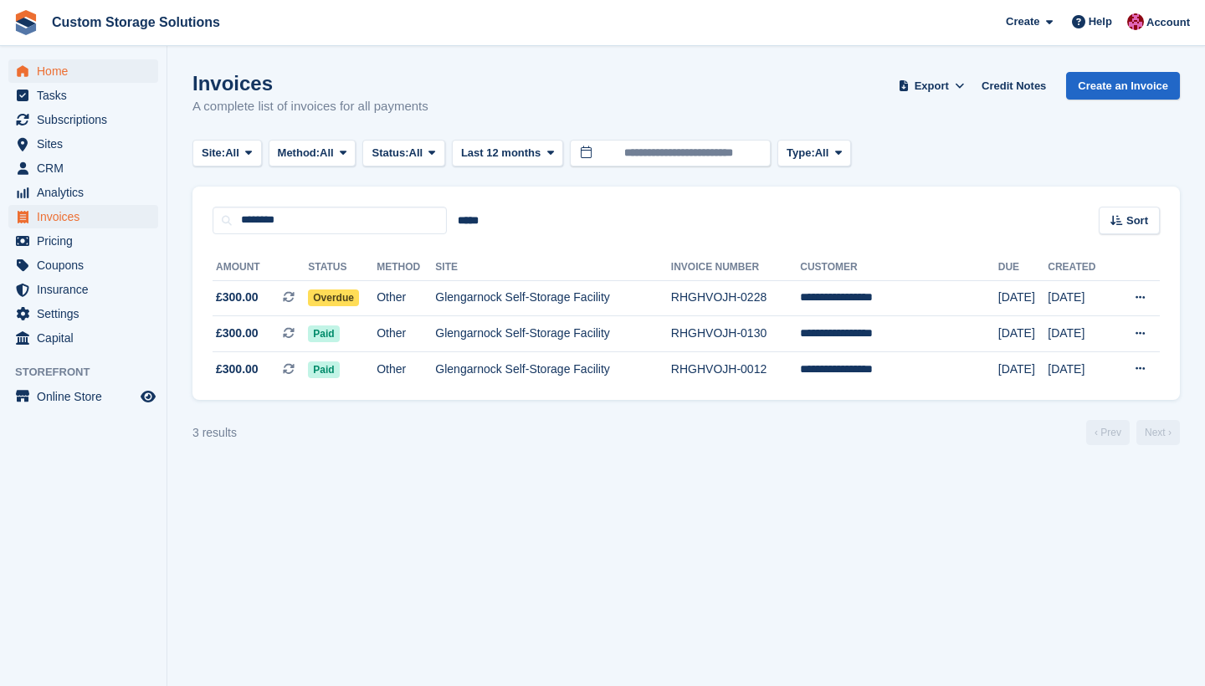
click at [45, 68] on span "Home" at bounding box center [87, 70] width 100 height 23
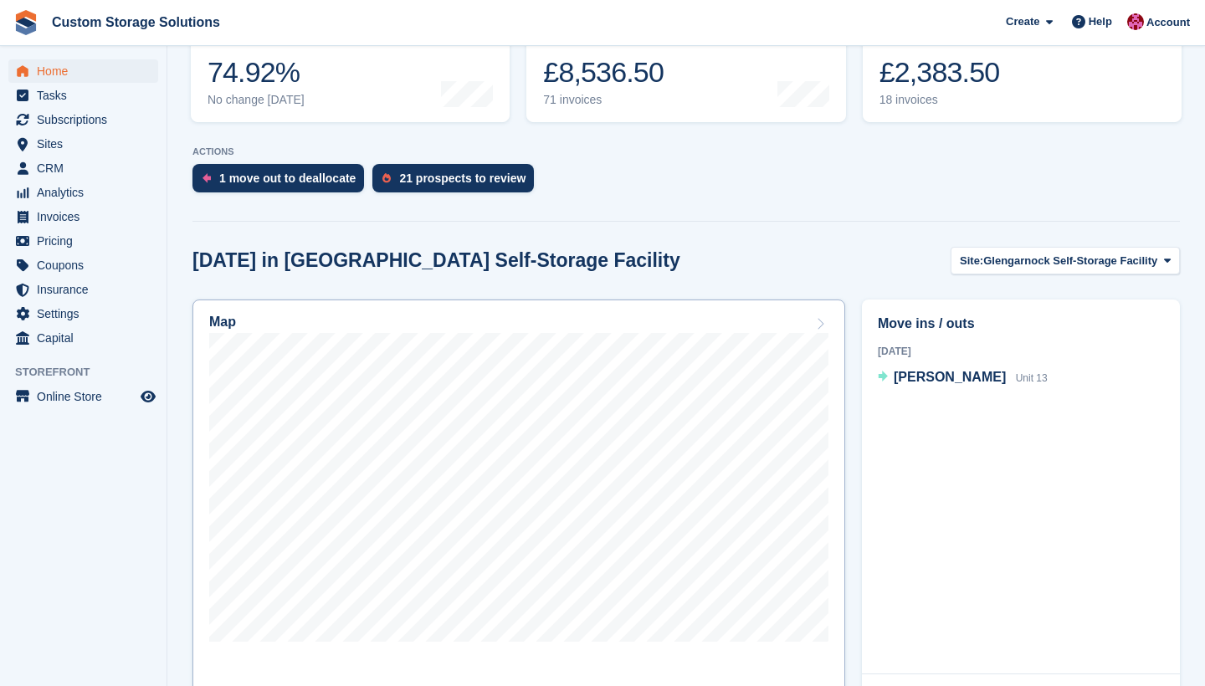
scroll to position [336, 0]
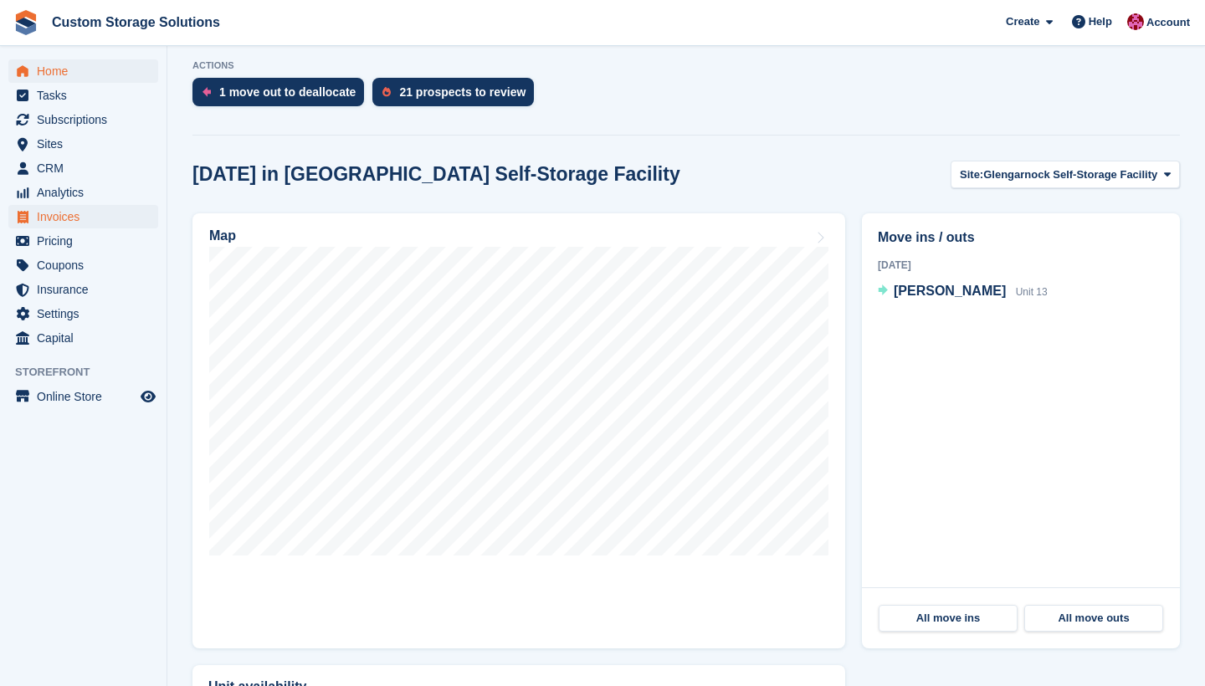
click at [83, 227] on span "Invoices" at bounding box center [87, 216] width 100 height 23
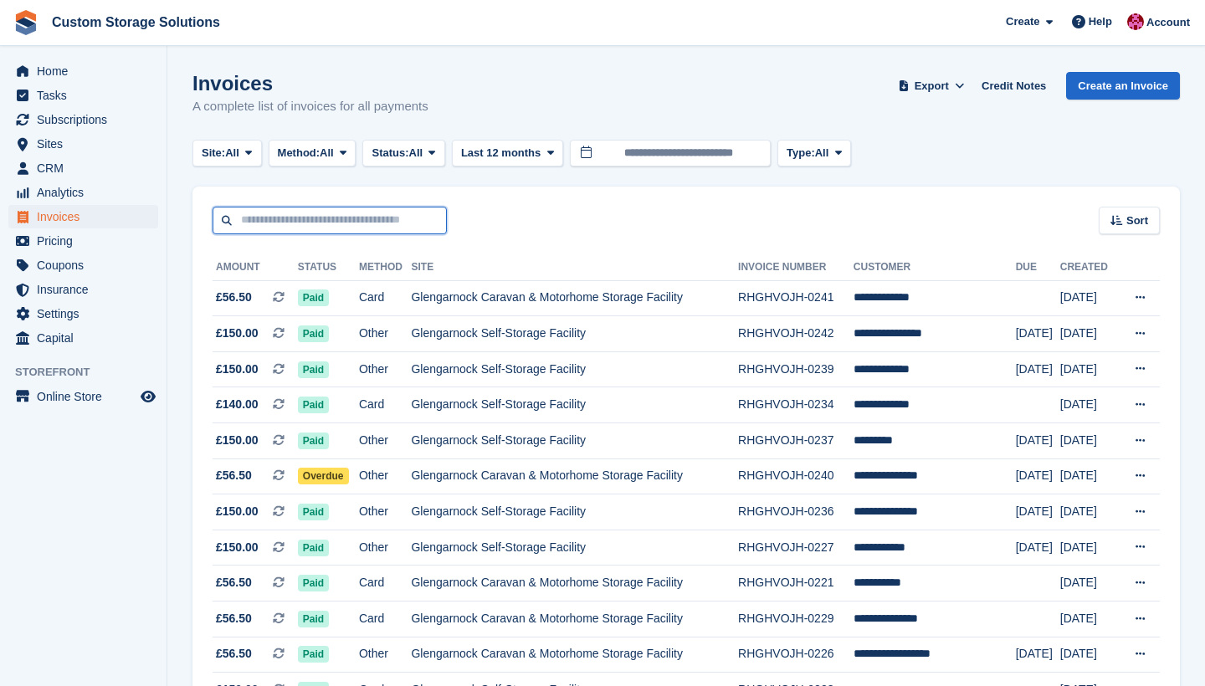
click at [275, 216] on input "text" at bounding box center [330, 221] width 234 height 28
type input "*****"
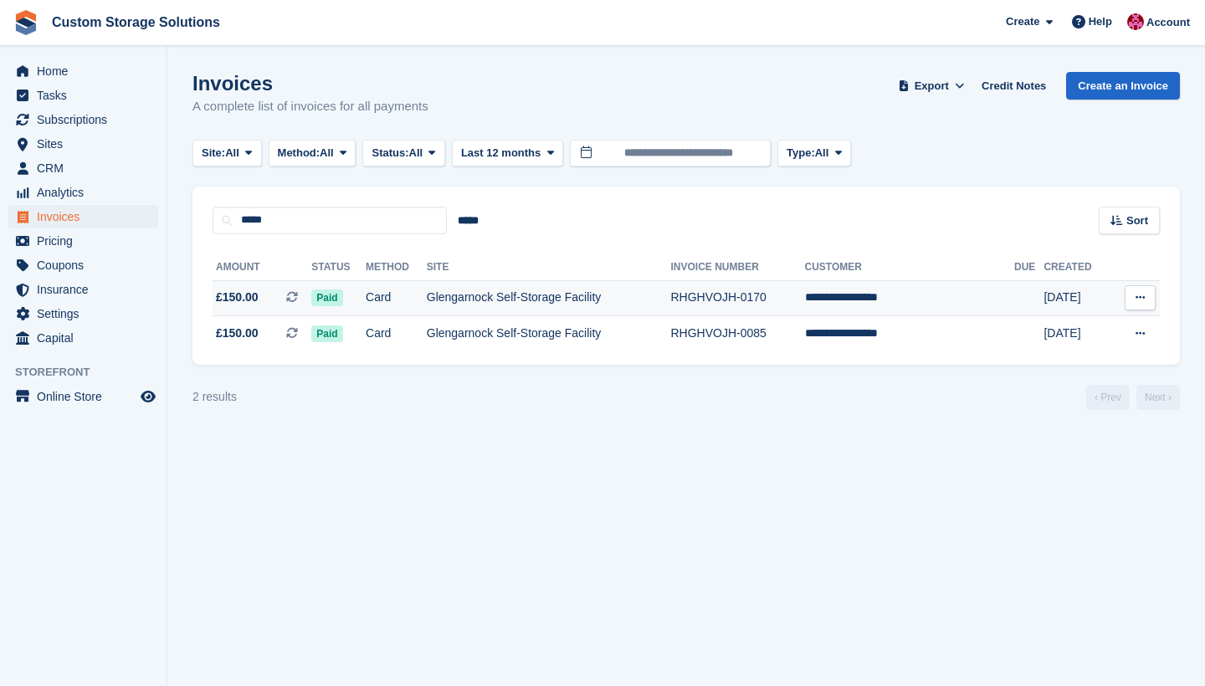
click at [1142, 302] on icon at bounding box center [1140, 297] width 9 height 11
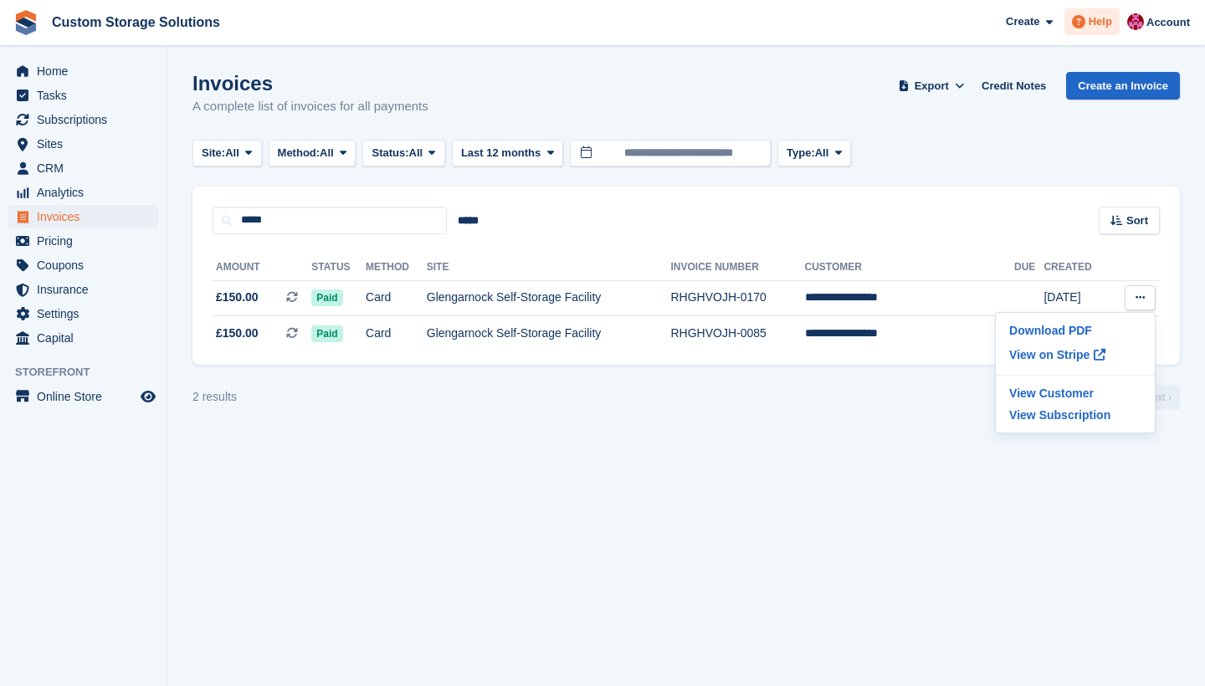
click at [1116, 17] on div "Help" at bounding box center [1092, 21] width 55 height 27
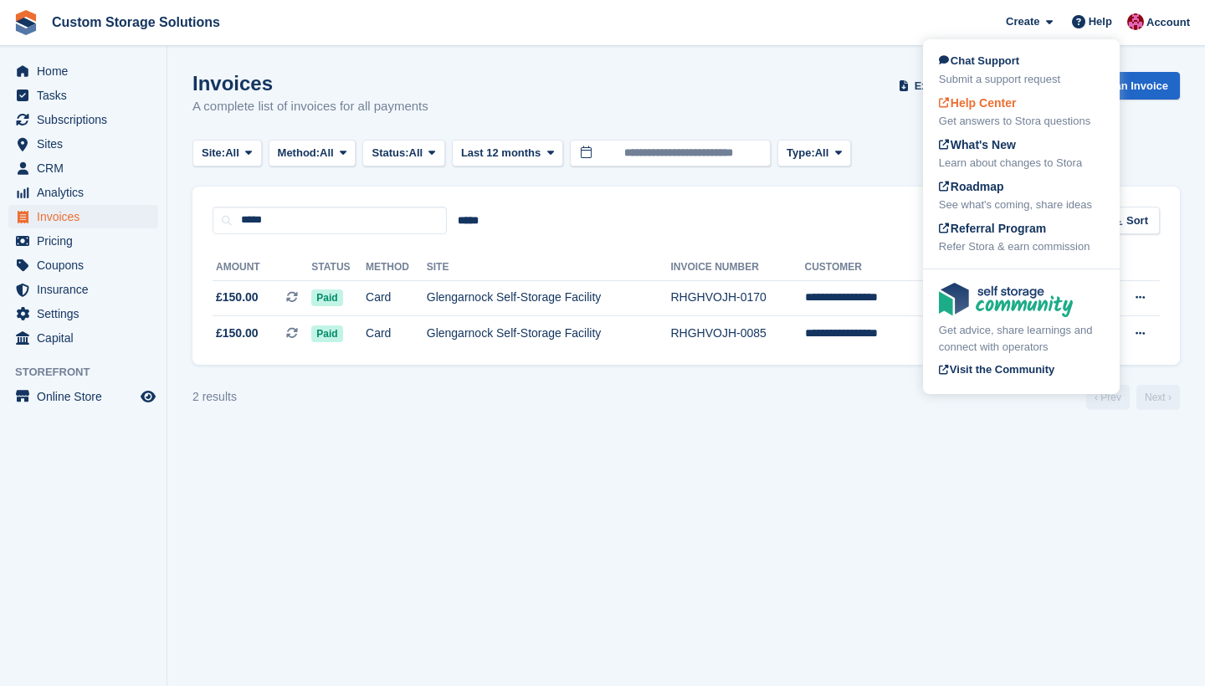
click at [1000, 106] on span "Help Center" at bounding box center [978, 102] width 78 height 13
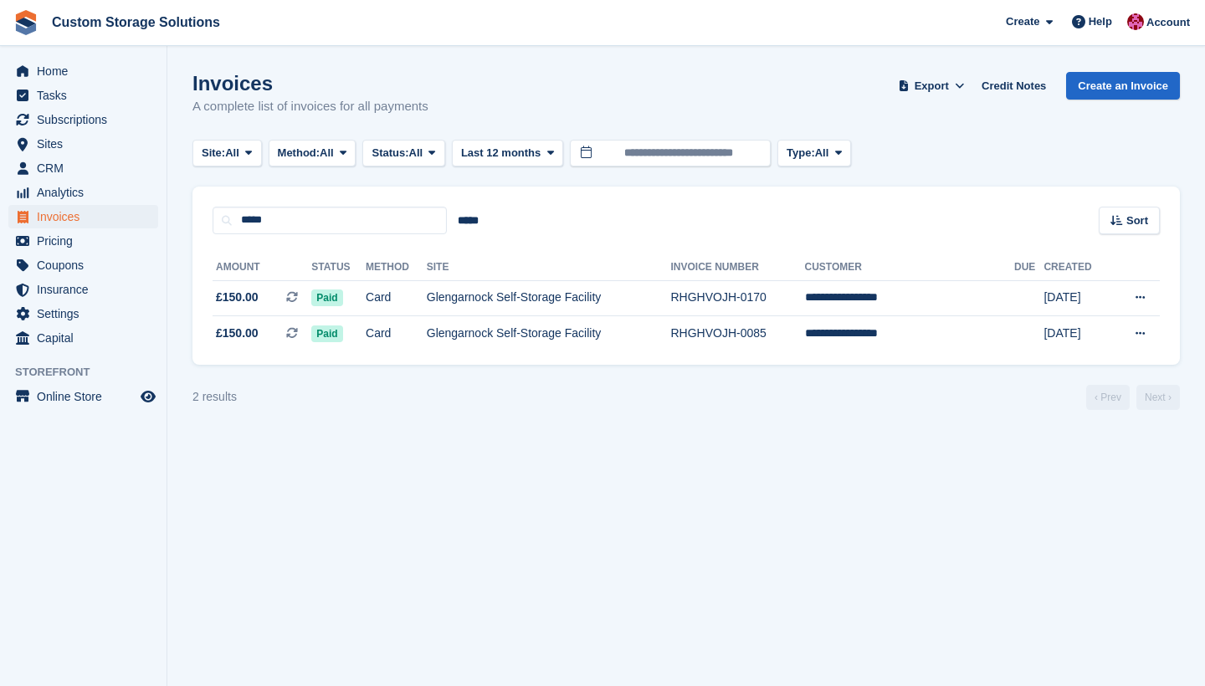
click at [558, 2] on span "Custom Storage Solutions Create Subscription Invoice Contact Deal Discount Page…" at bounding box center [602, 22] width 1205 height 45
click at [107, 320] on span "Settings" at bounding box center [87, 313] width 100 height 23
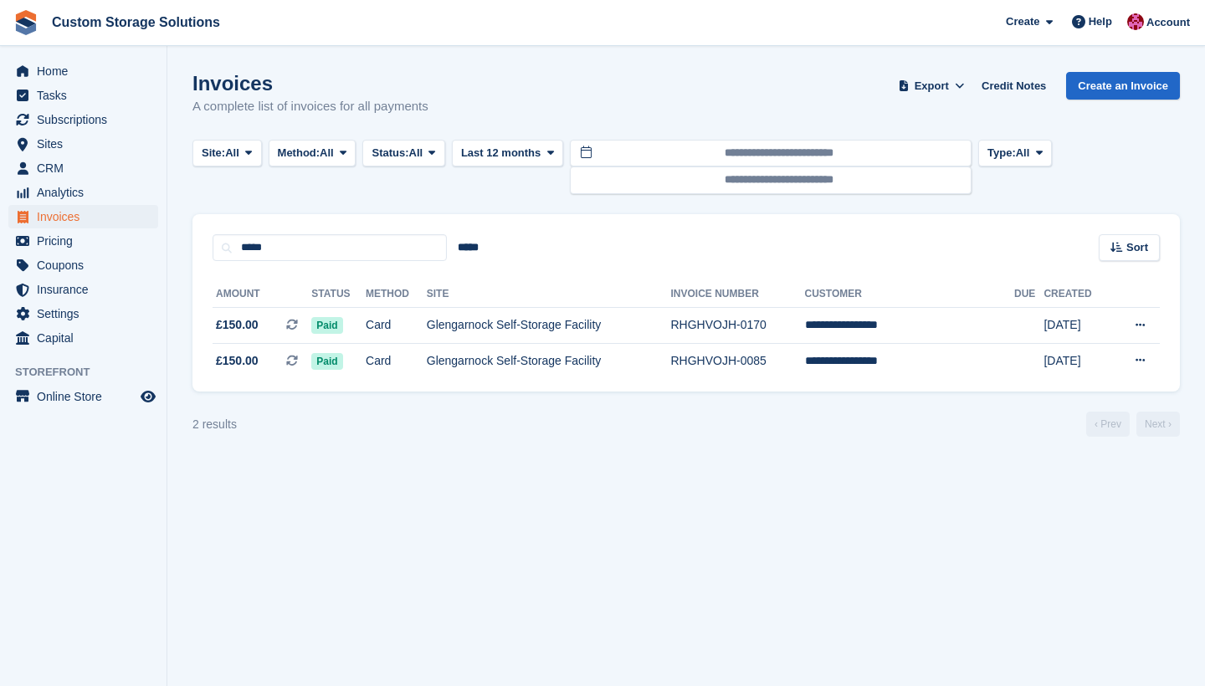
click at [679, 110] on div "Invoices A complete list of invoices for all payments Export Export Invoices Ex…" at bounding box center [687, 104] width 988 height 64
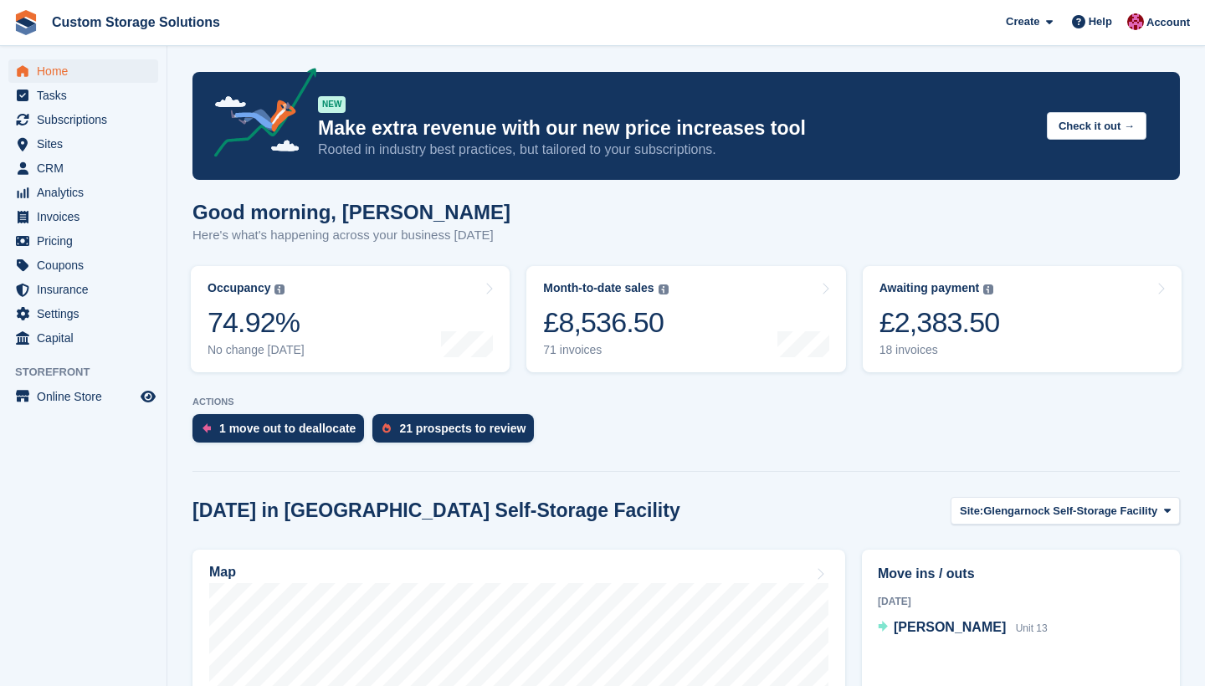
click at [74, 74] on span "Home" at bounding box center [87, 70] width 100 height 23
click at [82, 215] on span "Invoices" at bounding box center [87, 216] width 100 height 23
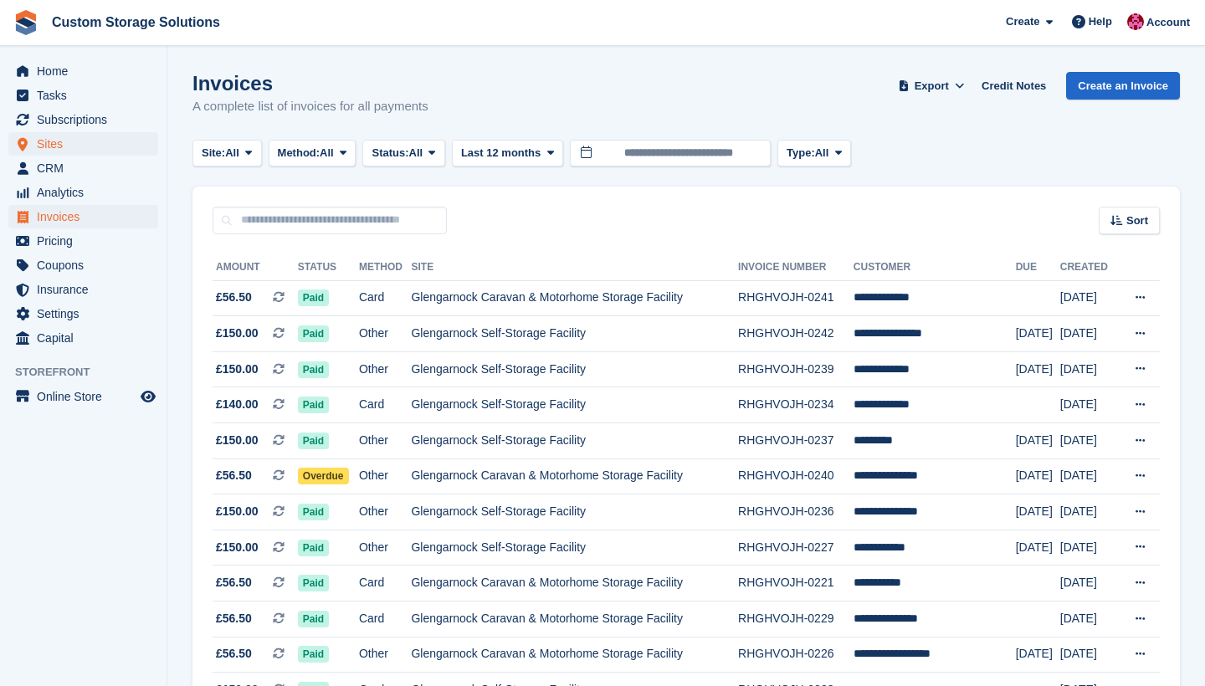
click at [100, 146] on span "Sites" at bounding box center [87, 143] width 100 height 23
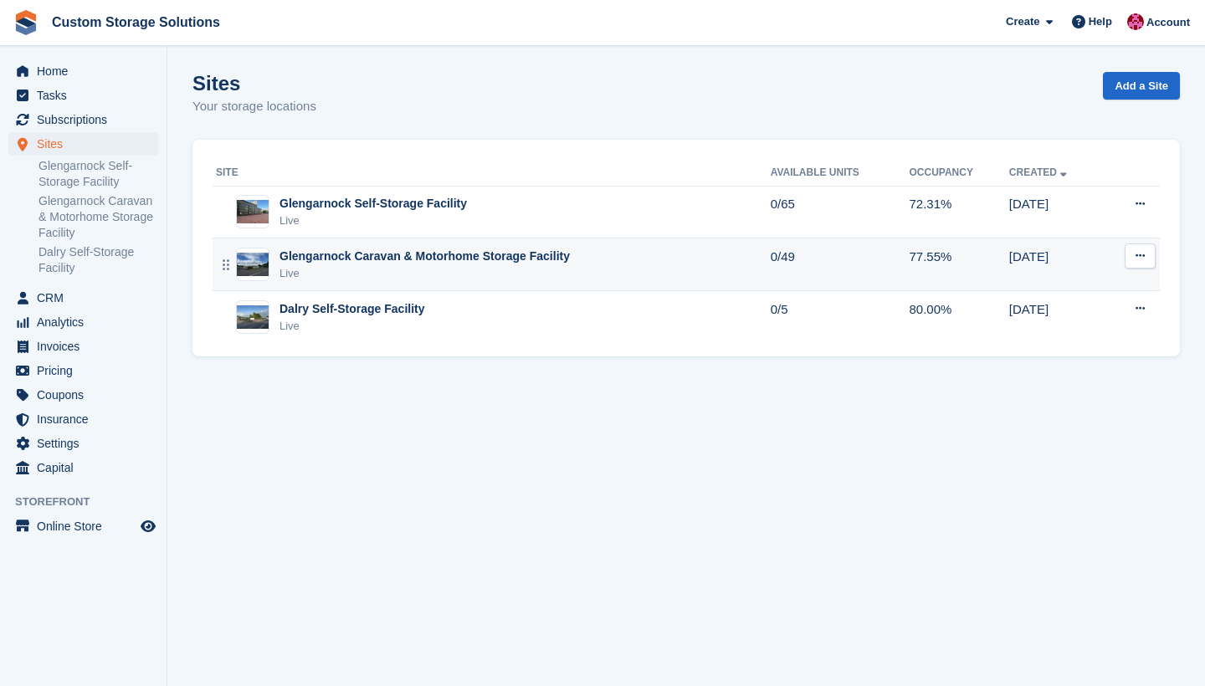
click at [612, 268] on div "Glengarnock Caravan & Motorhome Storage Facility Live" at bounding box center [493, 265] width 555 height 34
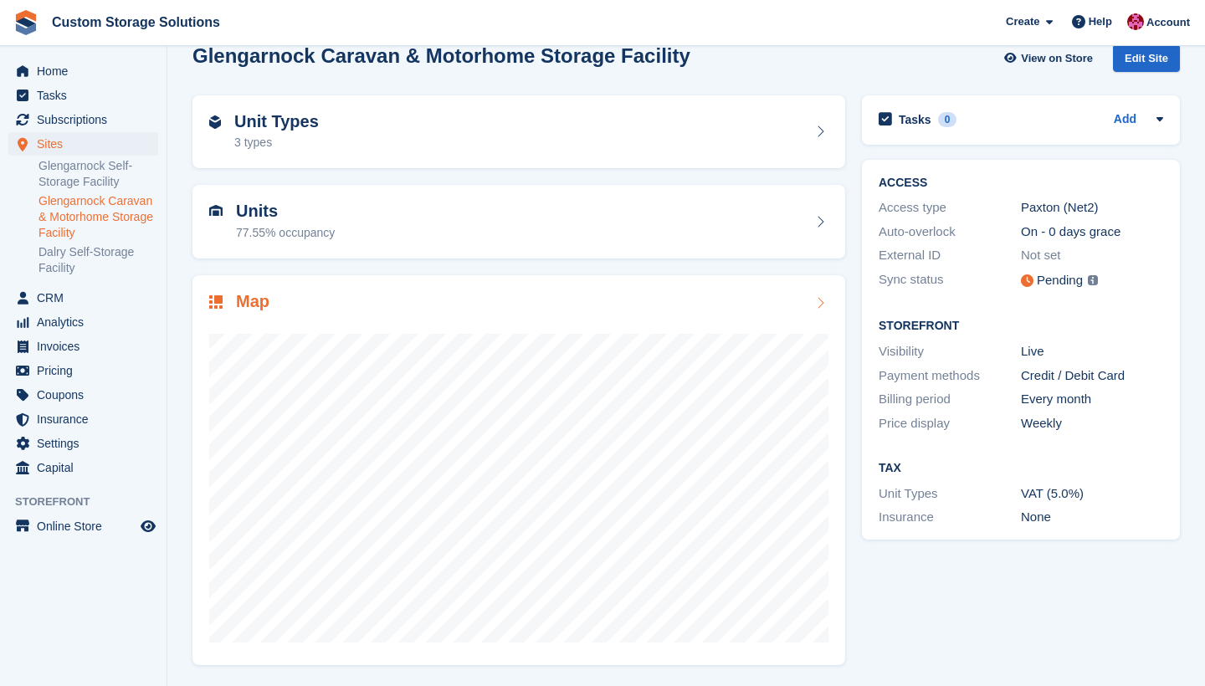
scroll to position [27, 0]
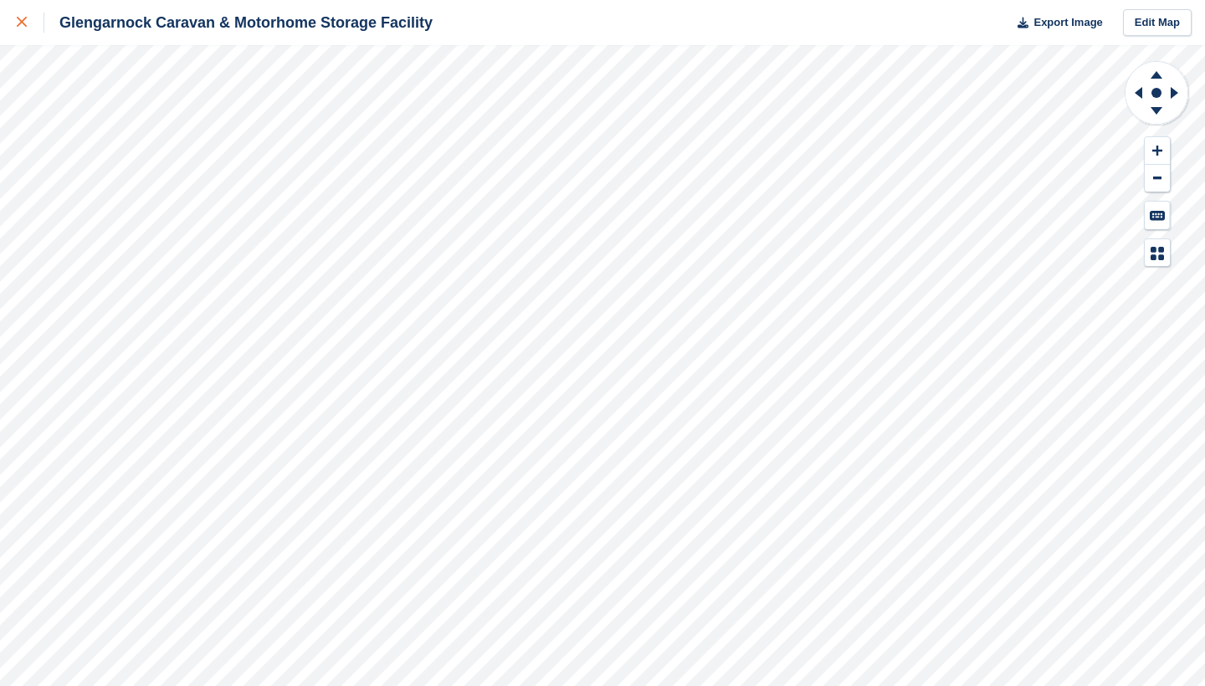
click at [28, 26] on div at bounding box center [31, 23] width 28 height 20
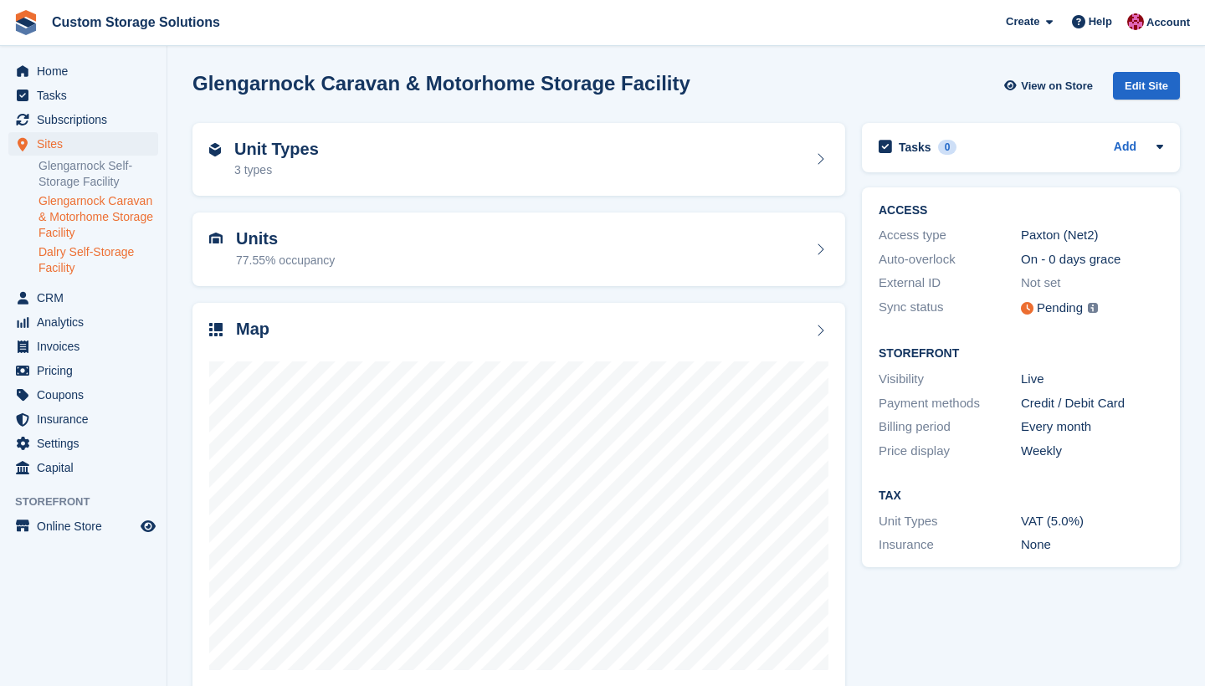
click at [110, 255] on link "Dalry Self-Storage Facility" at bounding box center [99, 260] width 120 height 32
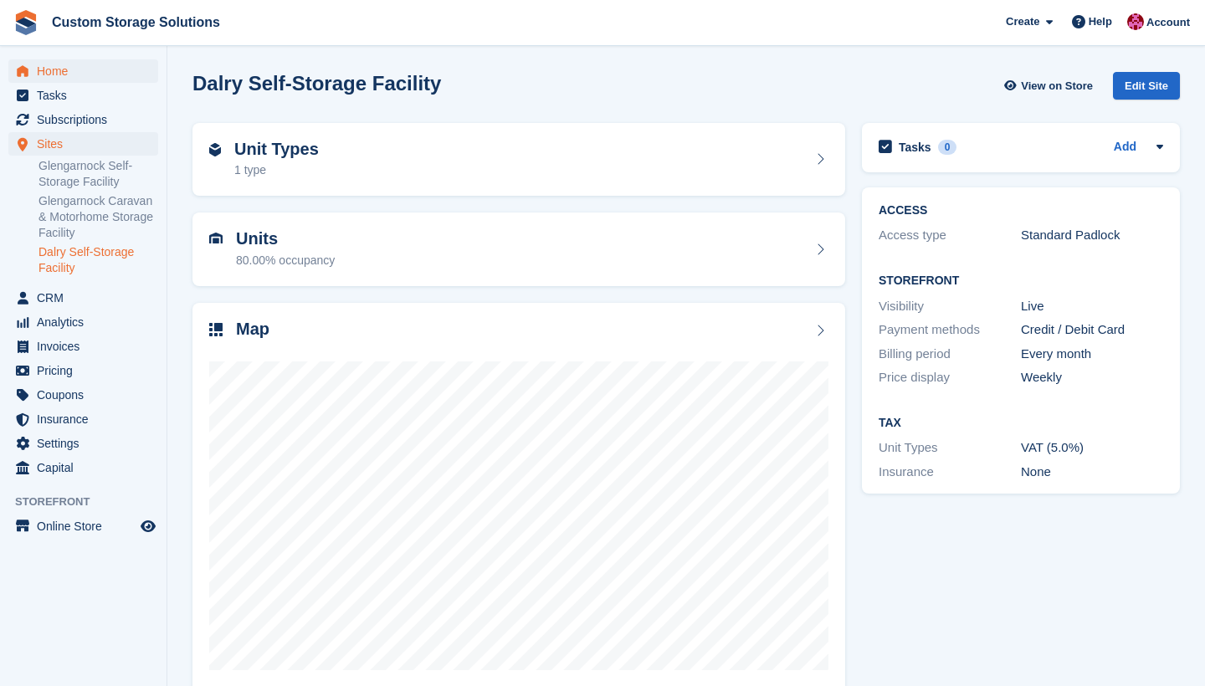
click at [85, 80] on span "Home" at bounding box center [87, 70] width 100 height 23
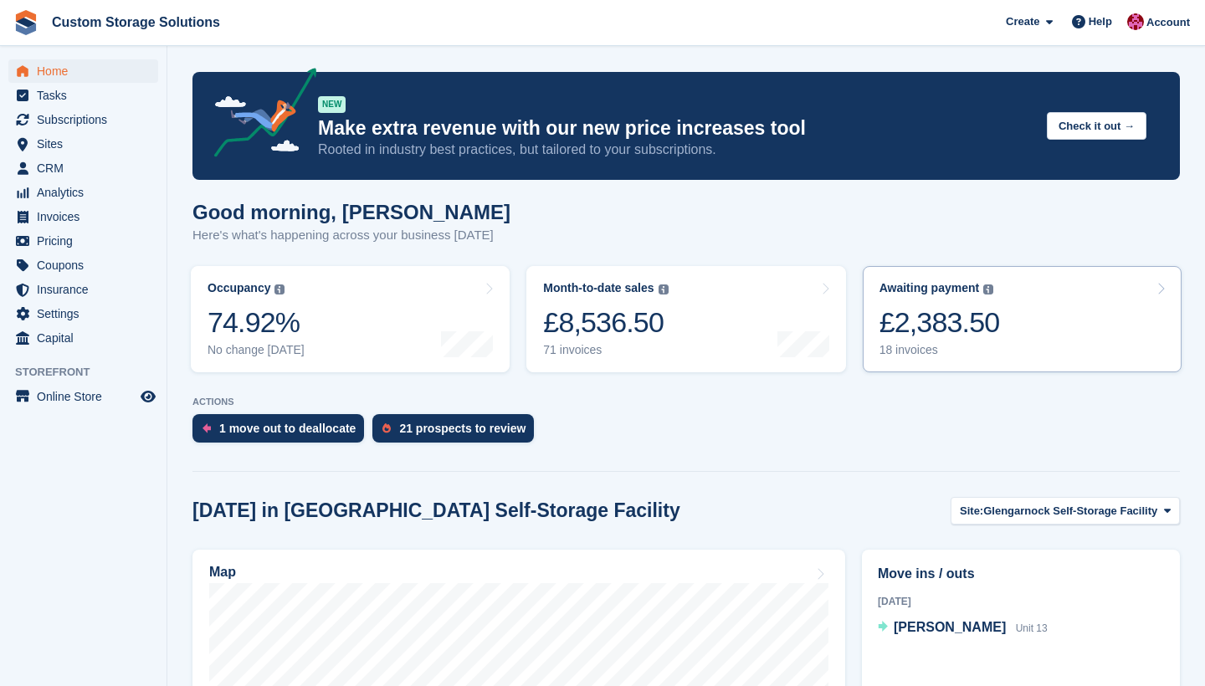
click at [926, 358] on link "Awaiting payment The total outstanding balance on all open invoices. £2,383.50 …" at bounding box center [1022, 319] width 319 height 106
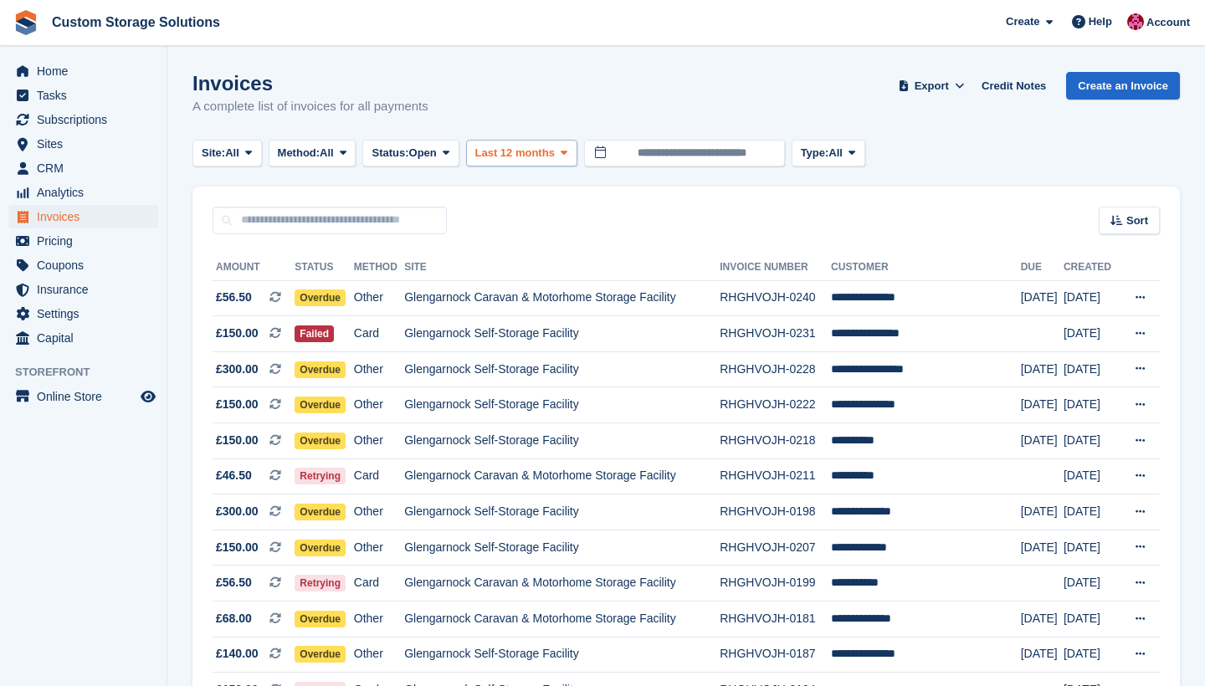
click at [555, 159] on span "Last 12 months" at bounding box center [515, 153] width 80 height 17
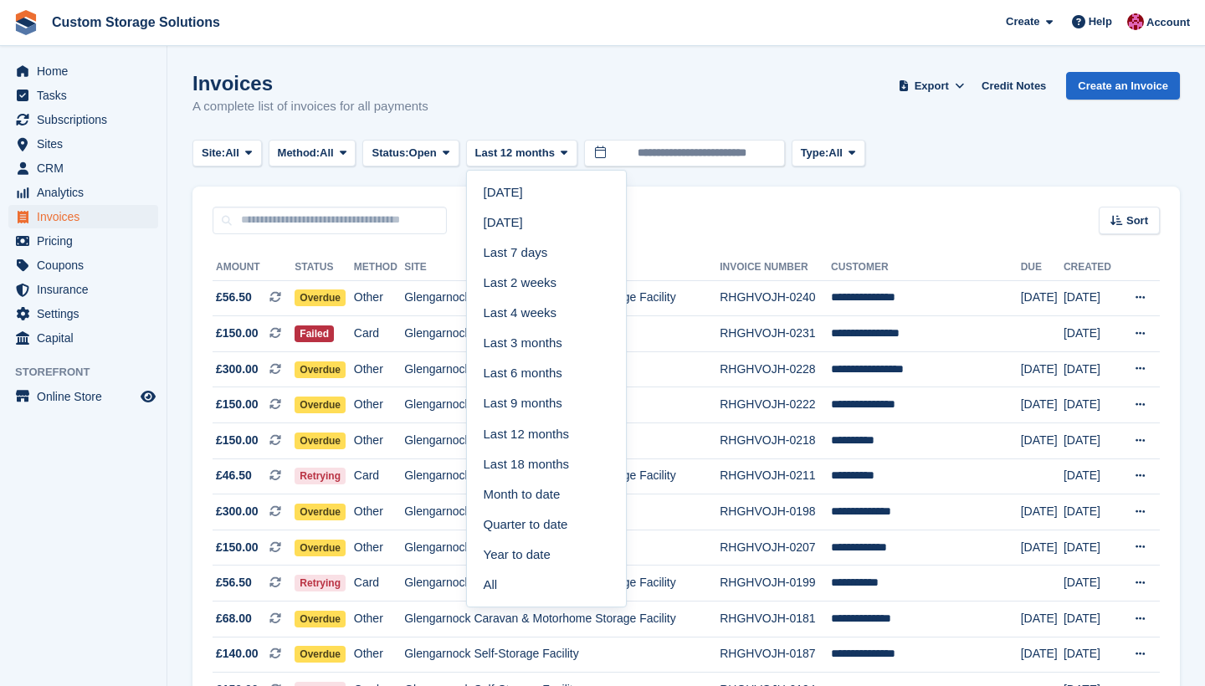
click at [678, 181] on turbo-frame "Invoices A complete list of invoices for all payments Export Export Invoices Ex…" at bounding box center [687, 526] width 988 height 908
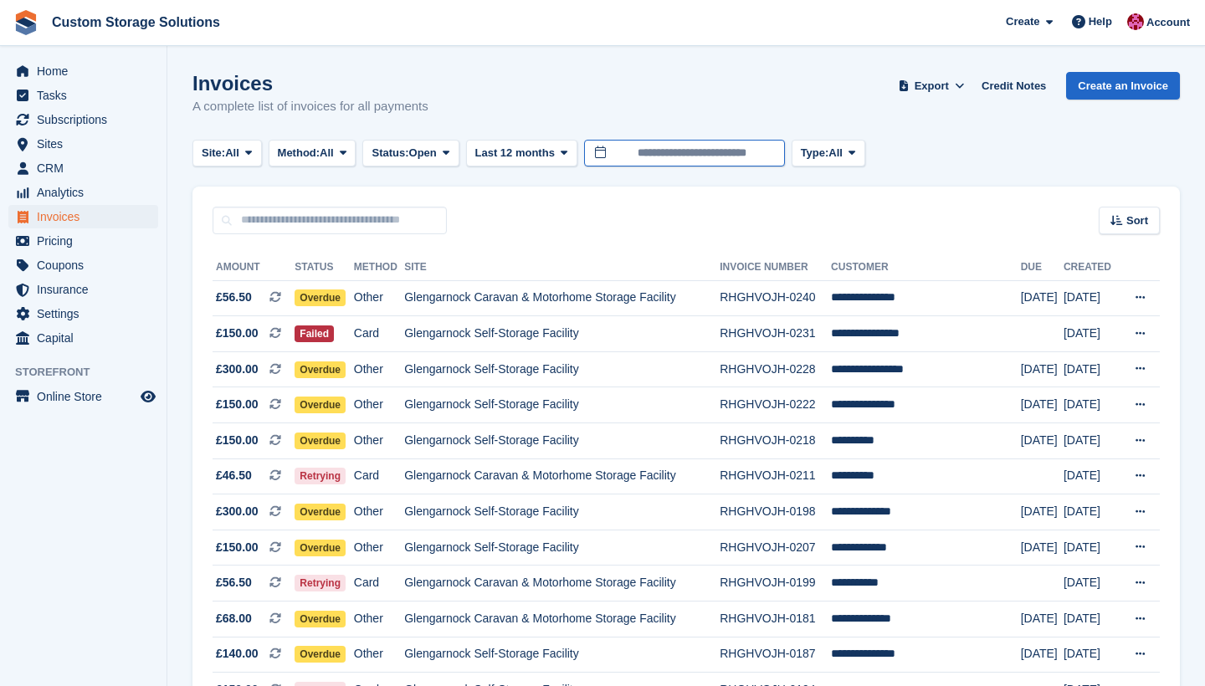
click at [698, 154] on input "**********" at bounding box center [684, 154] width 201 height 28
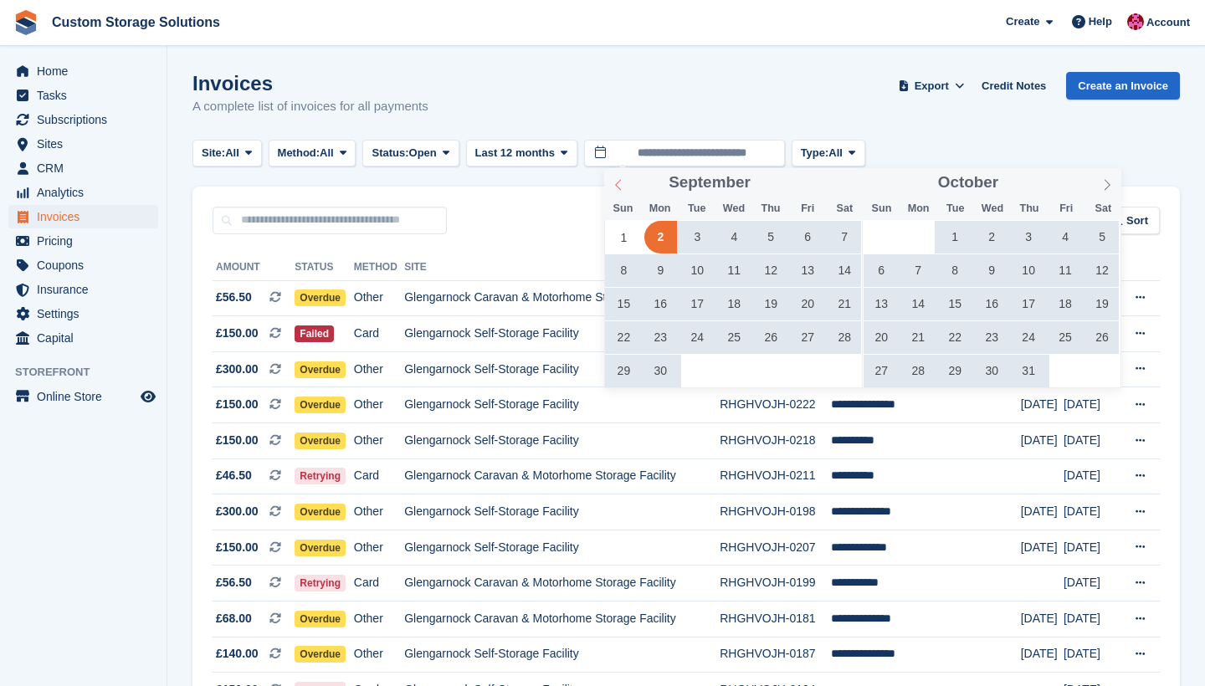
click at [615, 188] on icon at bounding box center [619, 185] width 12 height 12
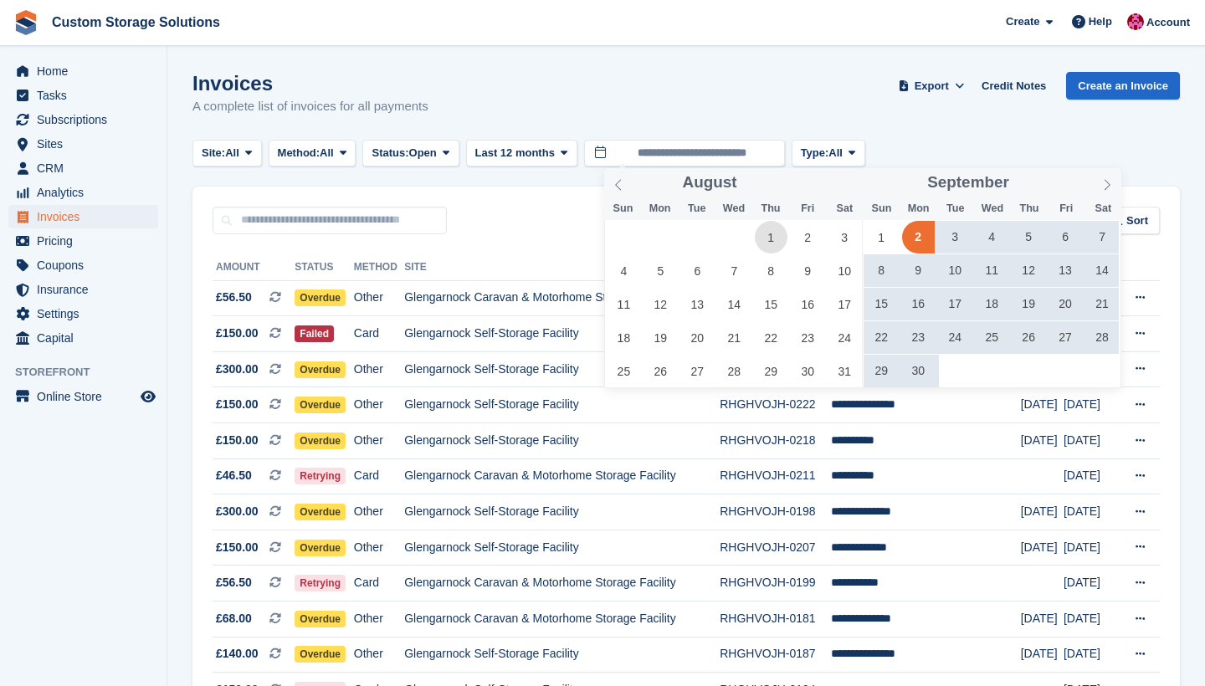
click at [775, 239] on span "1" at bounding box center [771, 237] width 33 height 33
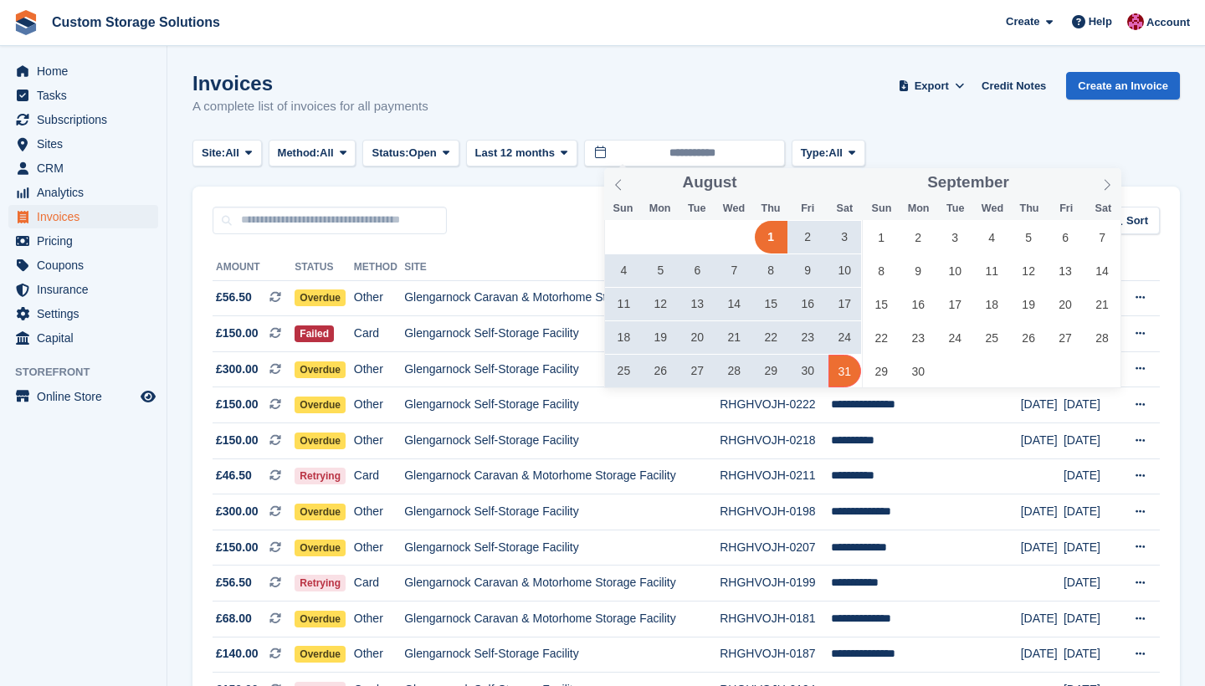
click at [847, 378] on span "31" at bounding box center [845, 371] width 33 height 33
type input "**********"
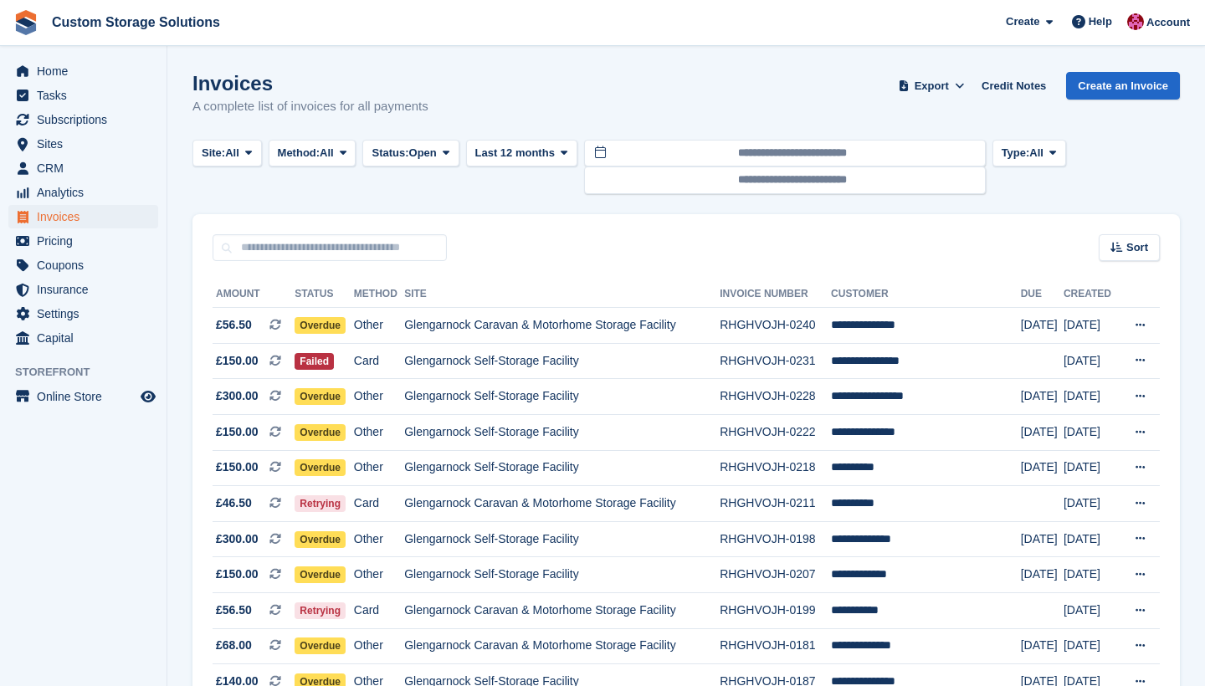
click at [623, 234] on div "Sort Sort by Date created Created (oldest first) Created (newest first)" at bounding box center [687, 238] width 988 height 48
click at [676, 218] on div "Sort Sort by Date created Created (oldest first) Created (newest first)" at bounding box center [687, 238] width 988 height 48
click at [81, 213] on span "Invoices" at bounding box center [87, 216] width 100 height 23
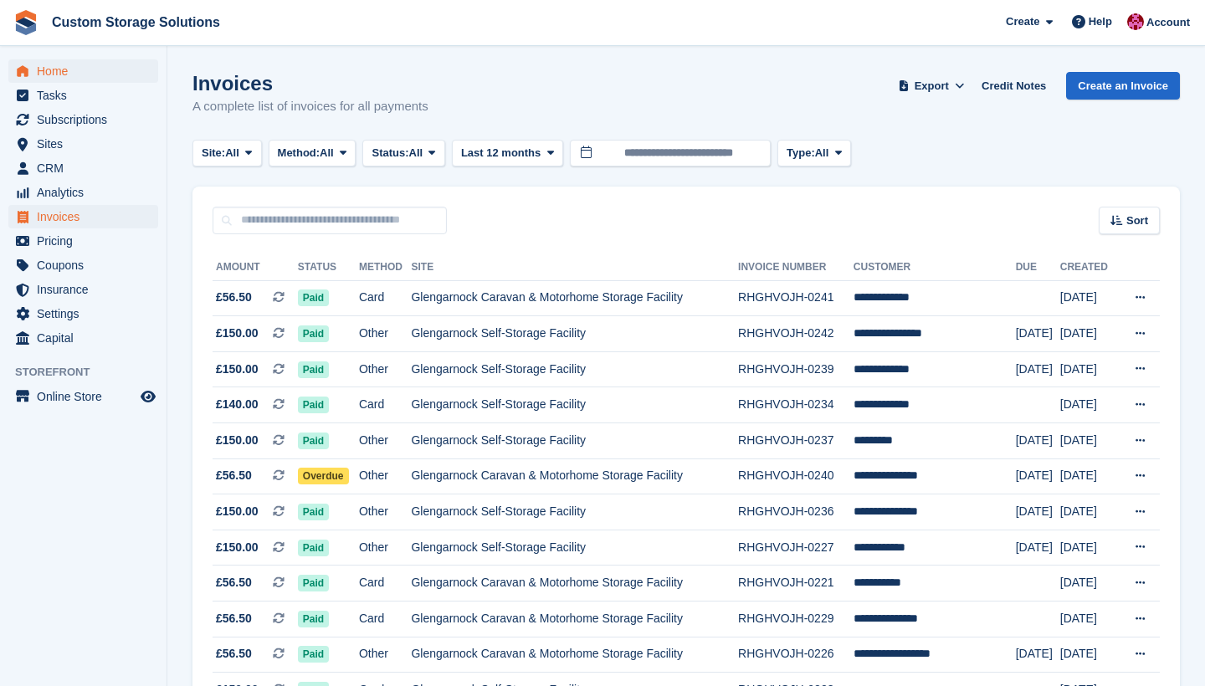
click at [61, 74] on span "Home" at bounding box center [87, 70] width 100 height 23
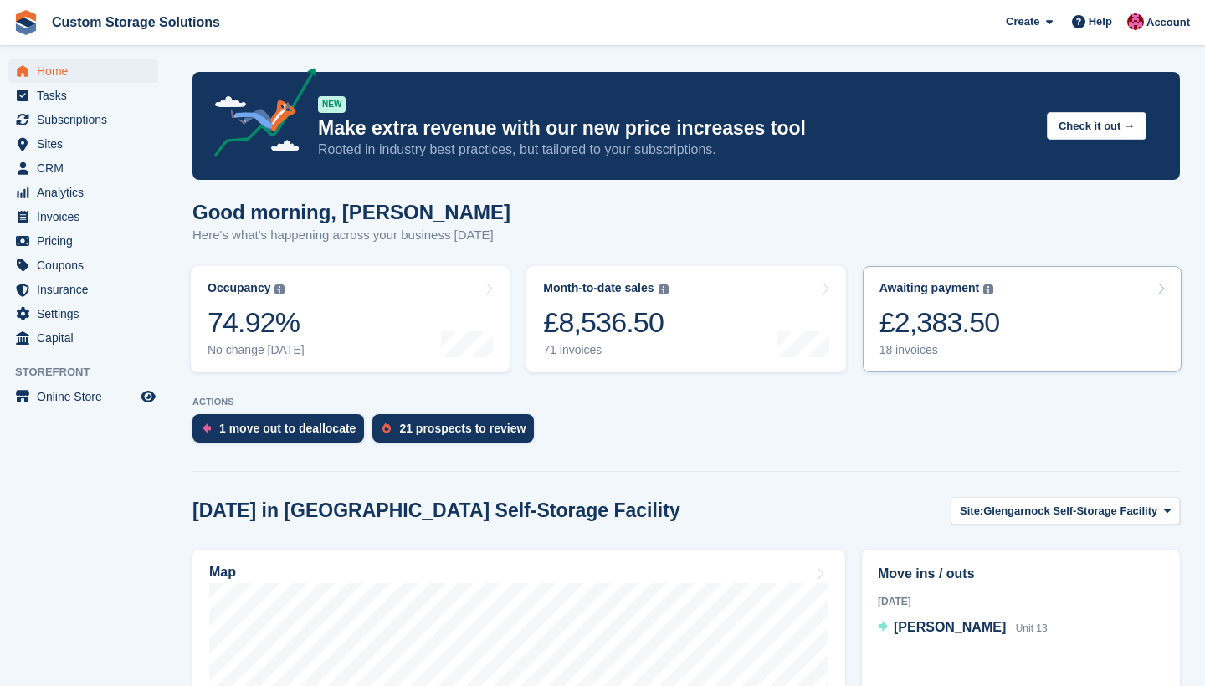
click at [891, 297] on div "Awaiting payment The total outstanding balance on all open invoices. £2,383.50 …" at bounding box center [940, 319] width 121 height 76
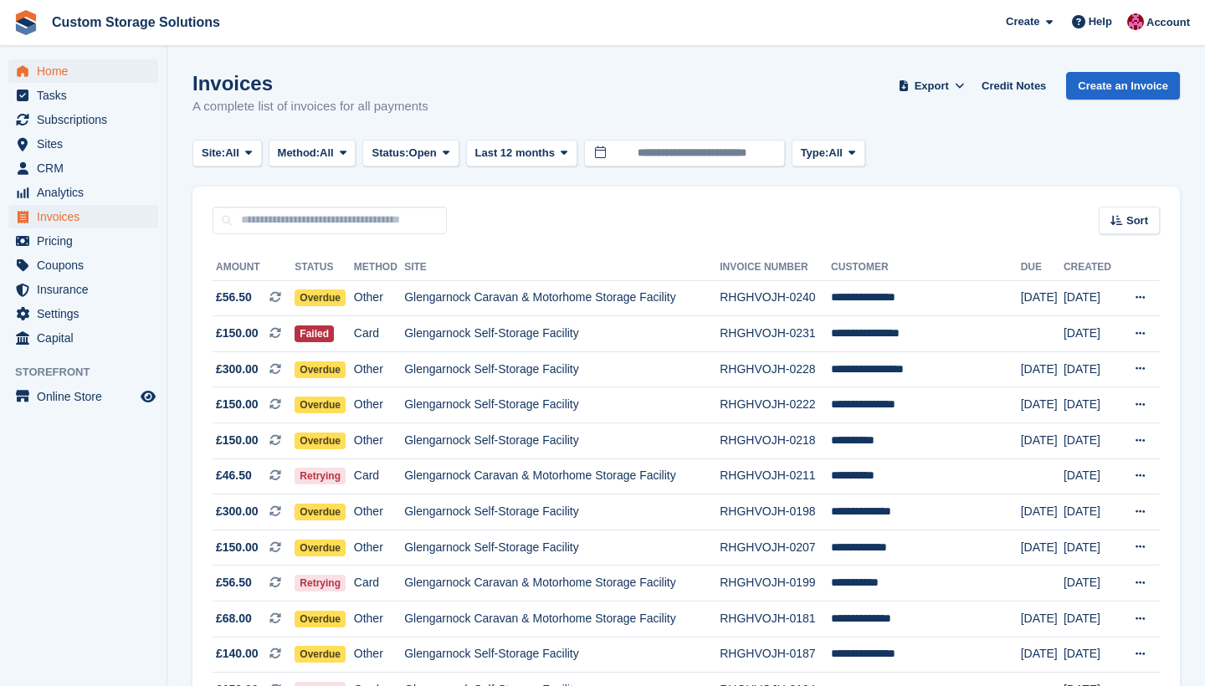
click at [117, 66] on span "Home" at bounding box center [87, 70] width 100 height 23
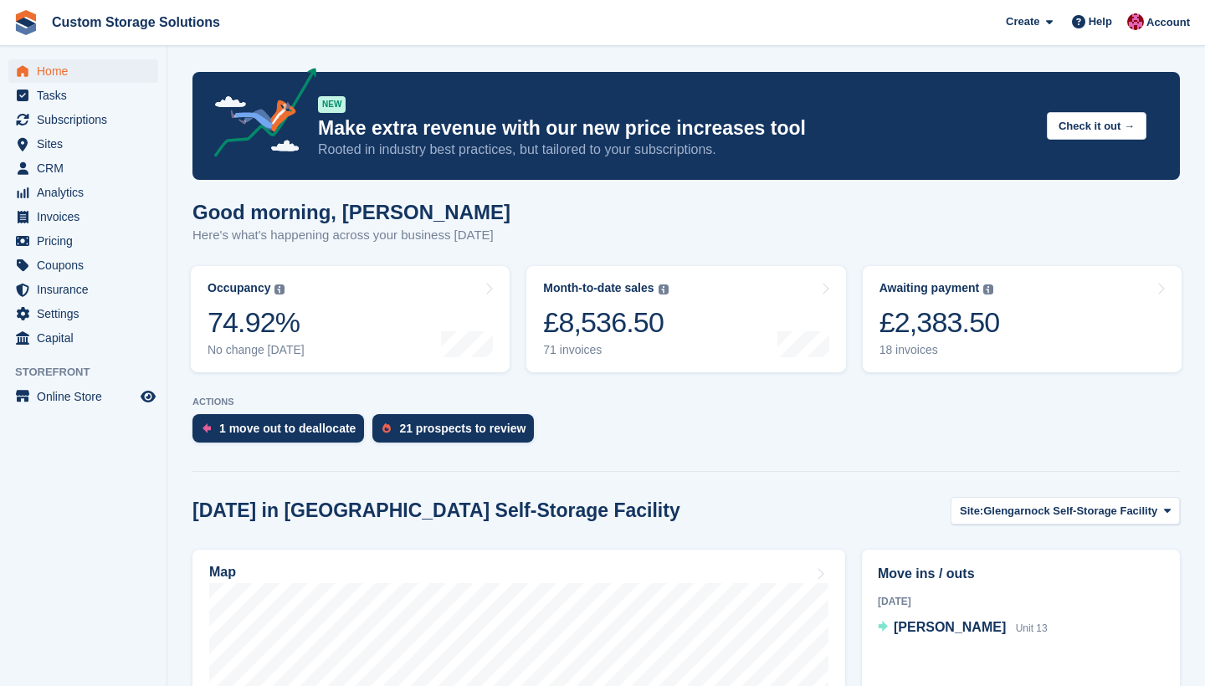
click at [966, 56] on section "NEW Make extra revenue with our new price increases tool Rooted in industry bes…" at bounding box center [686, 587] width 1038 height 1174
click at [102, 163] on span "CRM" at bounding box center [87, 168] width 100 height 23
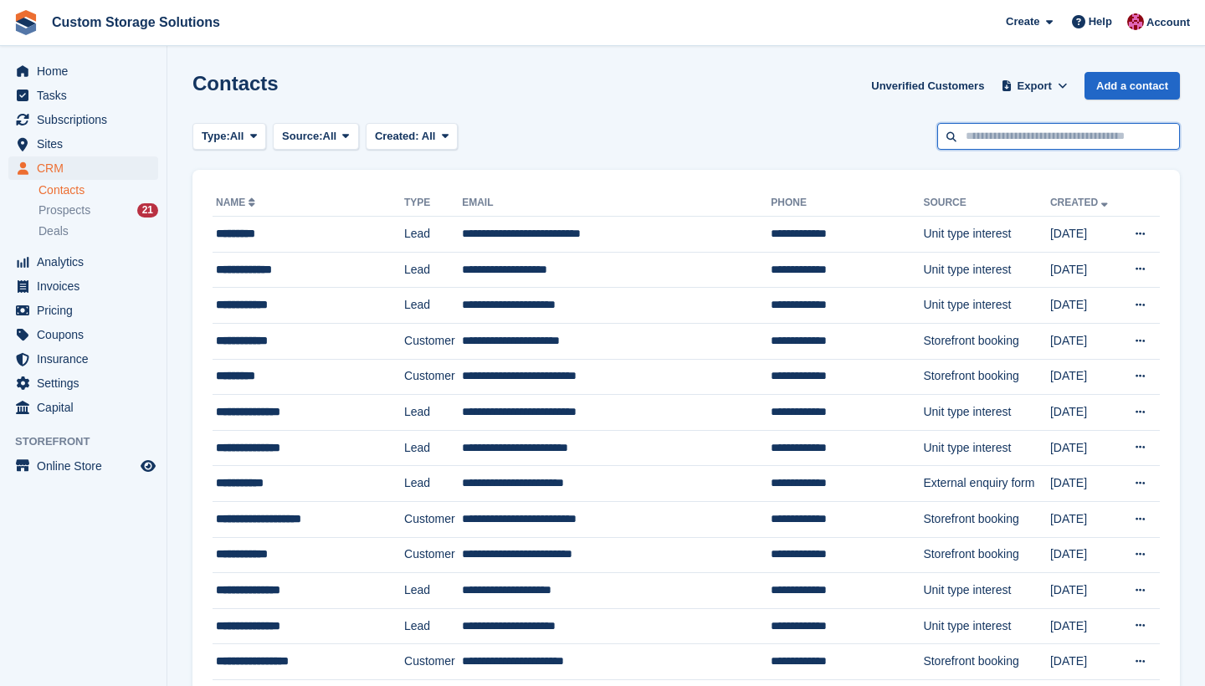
click at [994, 136] on input "text" at bounding box center [1059, 137] width 243 height 28
type input "****"
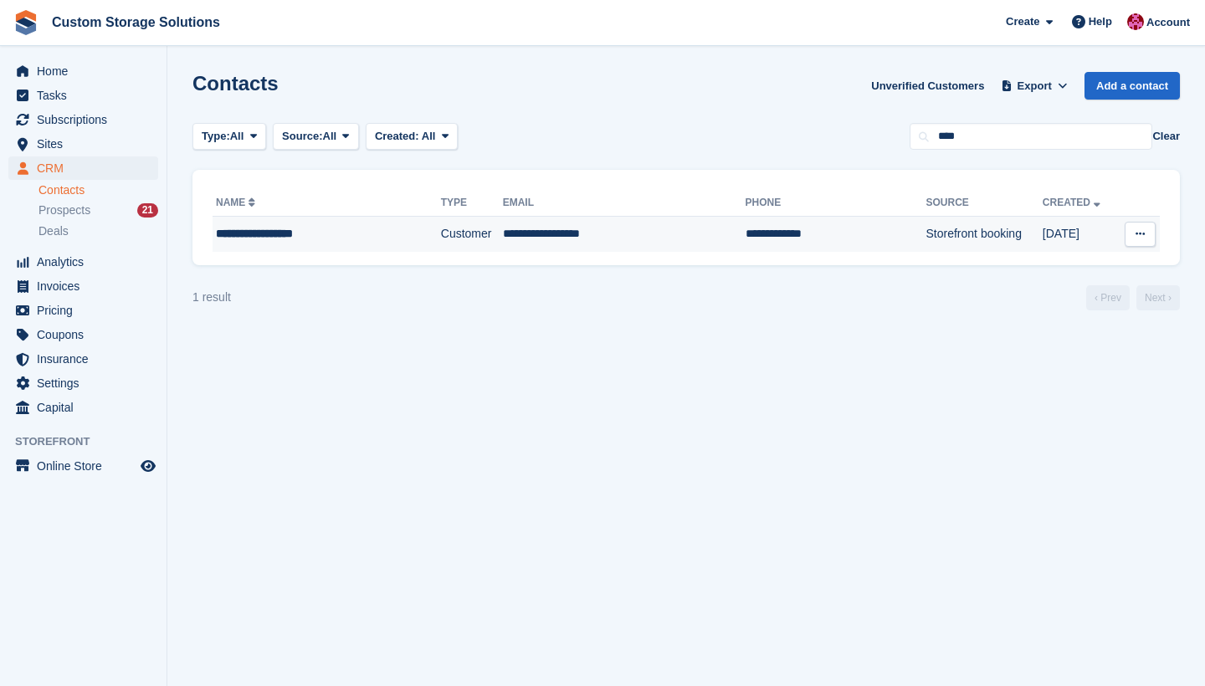
click at [779, 239] on td "**********" at bounding box center [836, 234] width 181 height 35
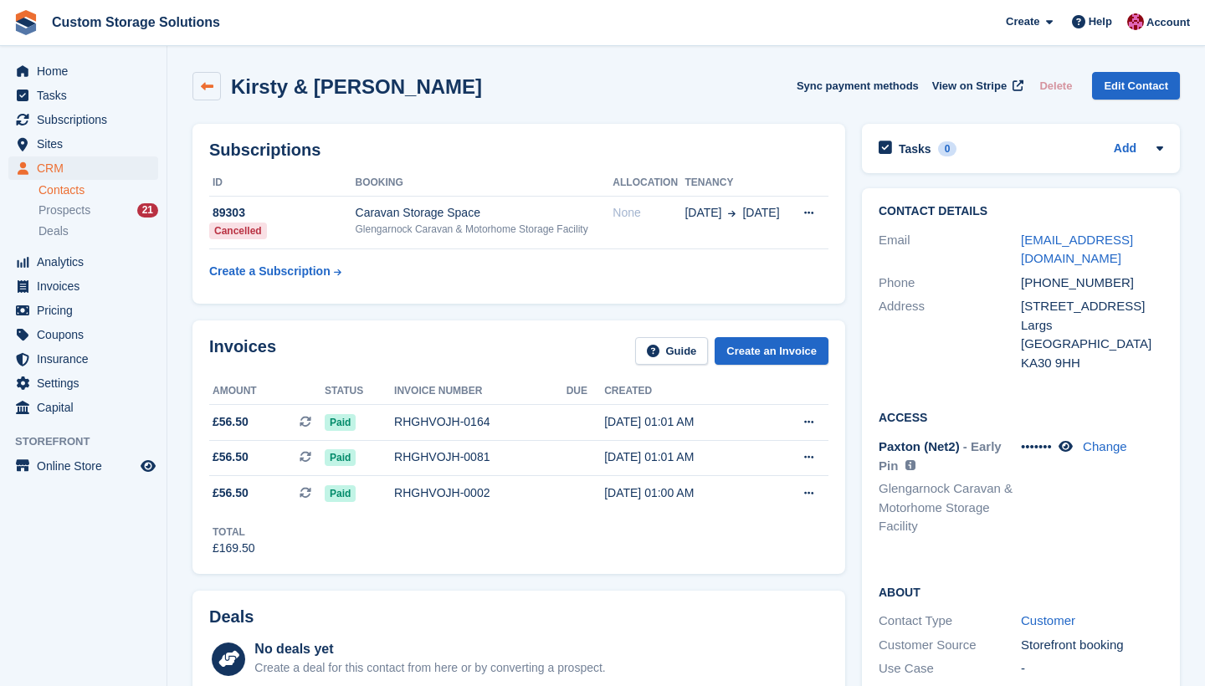
click at [211, 89] on icon at bounding box center [207, 86] width 13 height 13
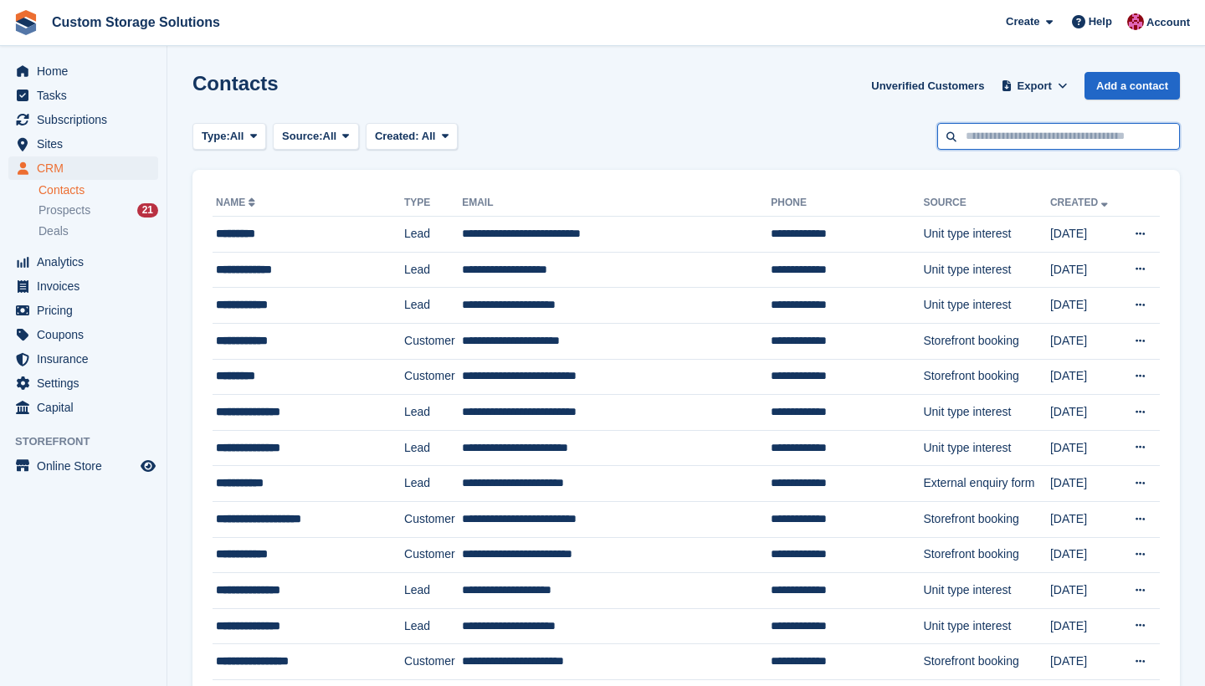
click at [1027, 149] on input "text" at bounding box center [1059, 137] width 243 height 28
type input "****"
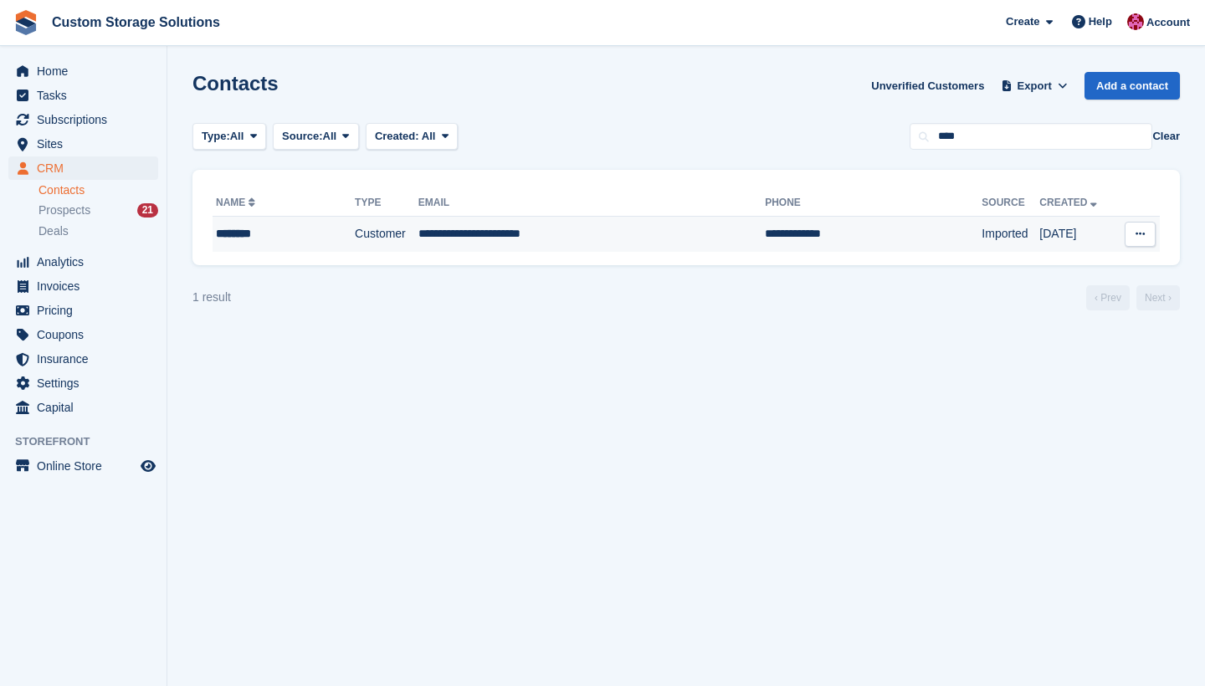
click at [664, 224] on td "**********" at bounding box center [592, 234] width 347 height 35
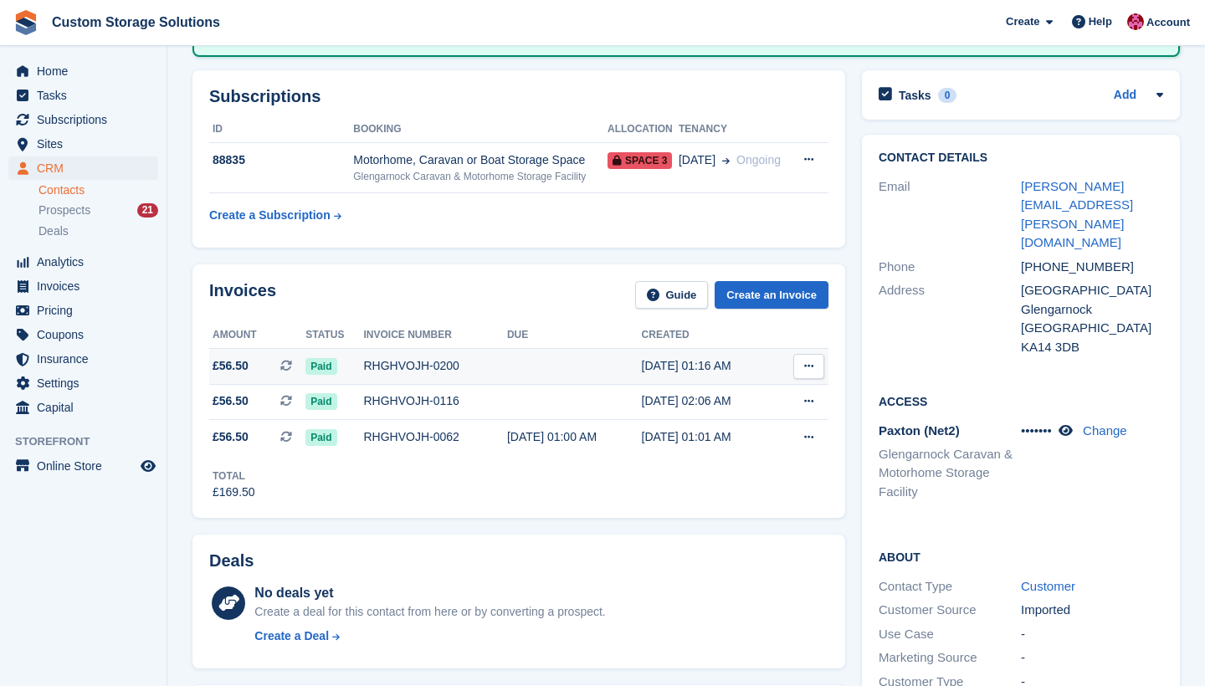
scroll to position [208, 0]
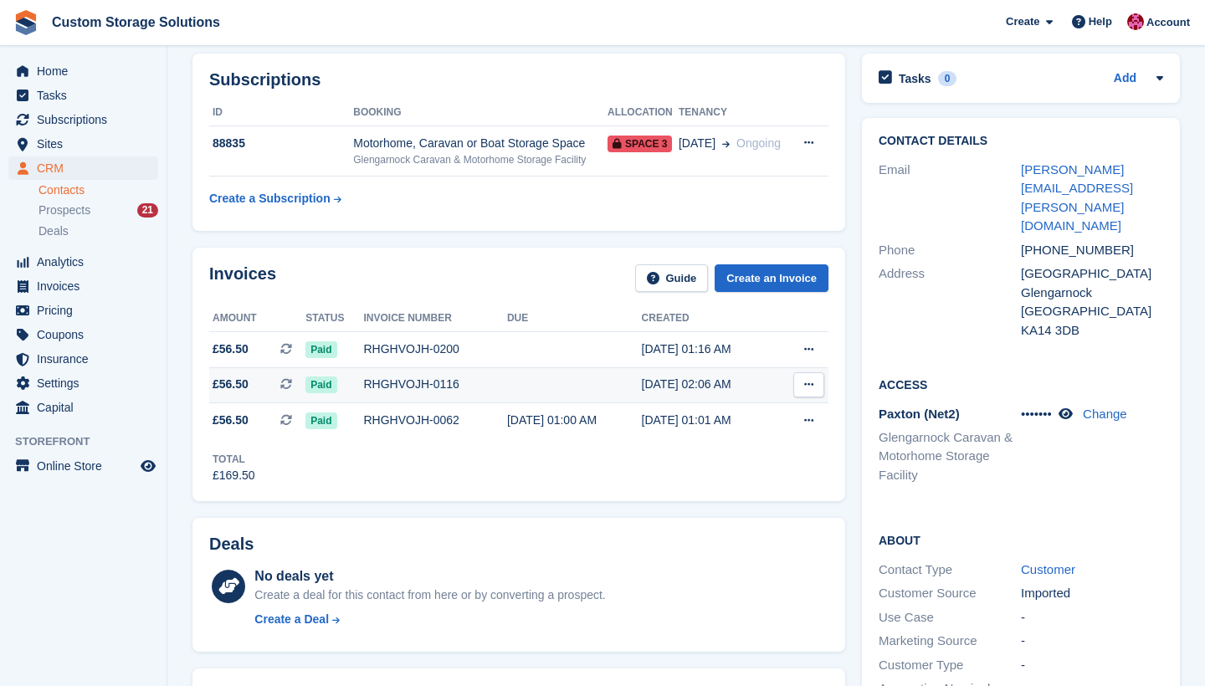
click at [809, 386] on icon at bounding box center [808, 384] width 9 height 11
click at [760, 417] on p "Download PDF" at bounding box center [744, 418] width 146 height 22
click at [591, 506] on div "Invoices Guide Create an Invoice Amount Status Invoice number Due Created £56.5…" at bounding box center [519, 374] width 670 height 270
